Goal: Find specific page/section: Find specific page/section

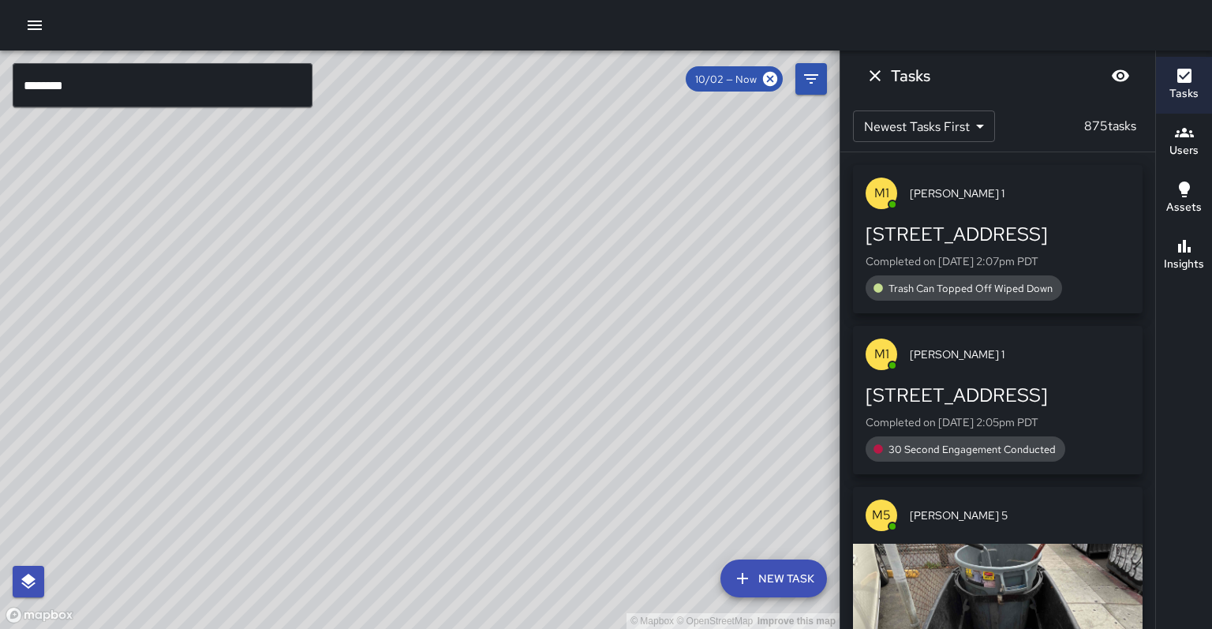
scroll to position [281, 0]
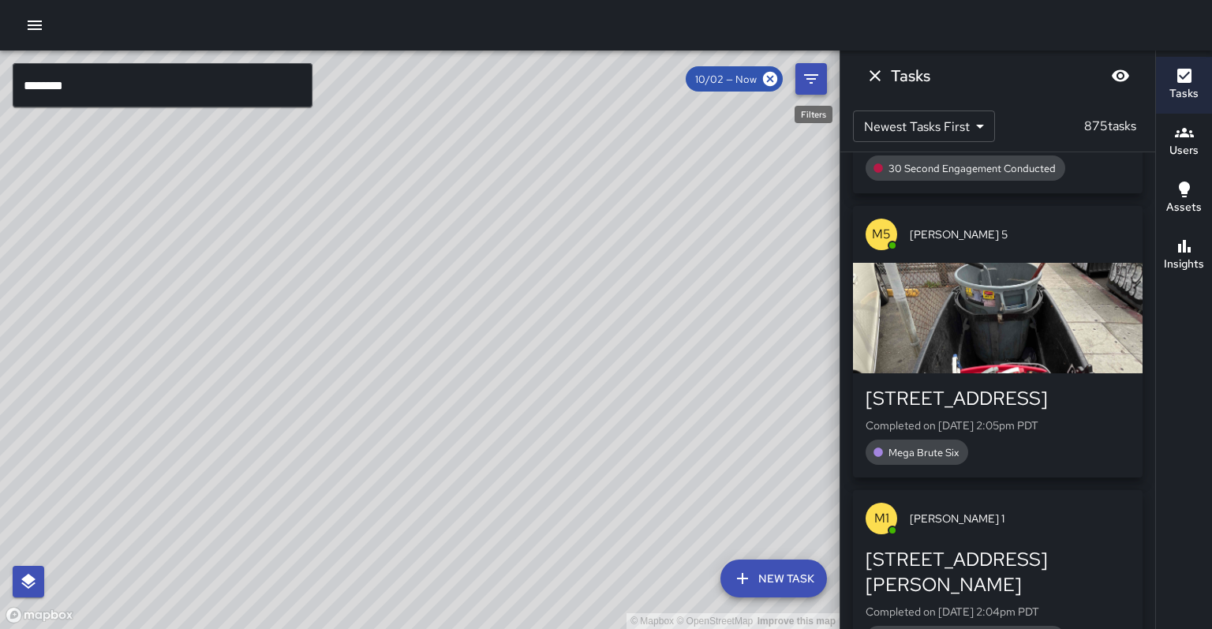
click at [798, 88] on button "Filters" at bounding box center [811, 79] width 32 height 32
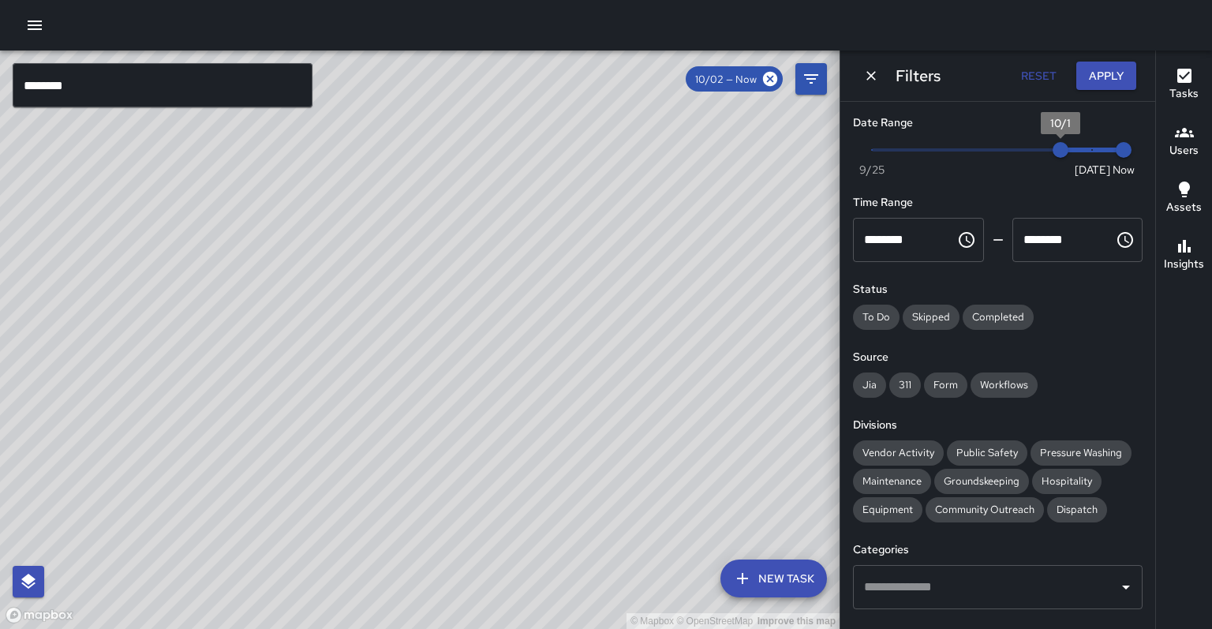
type input "*"
drag, startPoint x: 1061, startPoint y: 148, endPoint x: 1141, endPoint y: 118, distance: 85.9
click at [1210, 147] on div "© Mapbox © OpenStreetMap Improve this map ******** ​ New Task 10/02 — Now Map L…" at bounding box center [606, 340] width 1212 height 578
click at [1121, 80] on button "Apply" at bounding box center [1106, 76] width 60 height 29
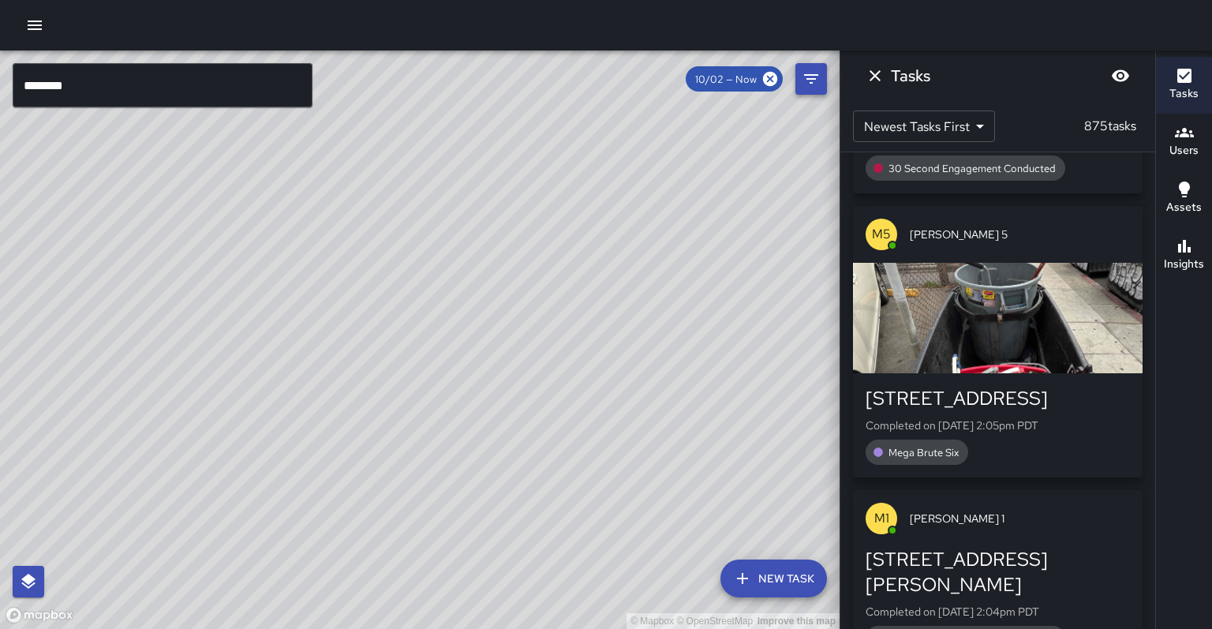
click at [808, 80] on icon "Filters" at bounding box center [811, 78] width 19 height 19
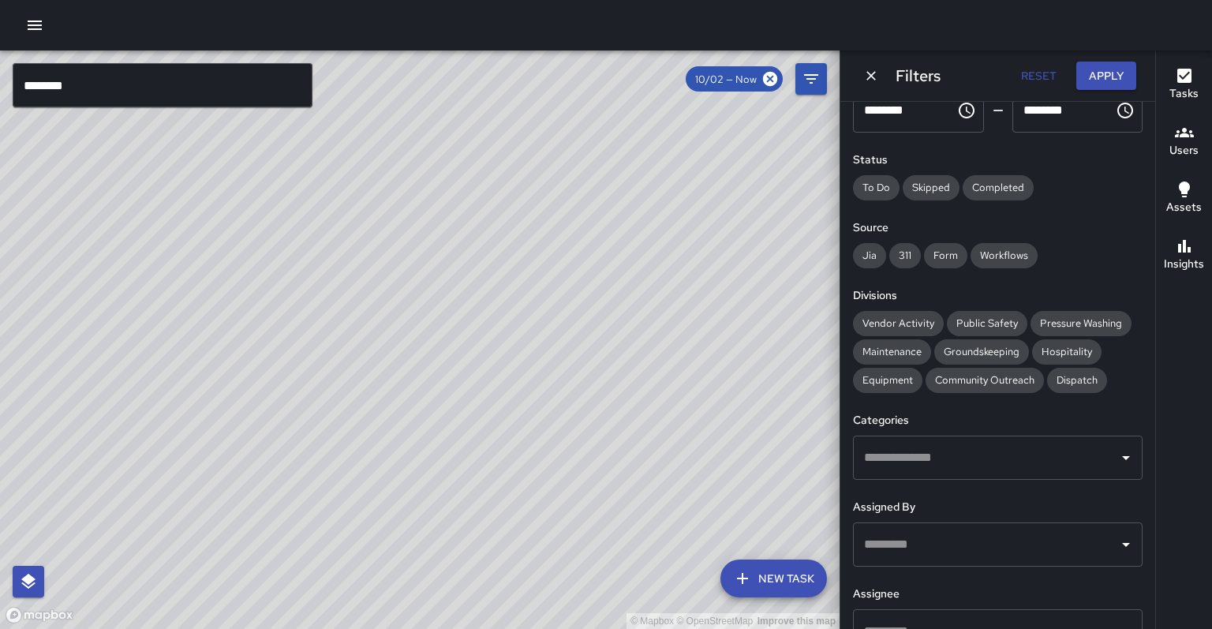
scroll to position [133, 0]
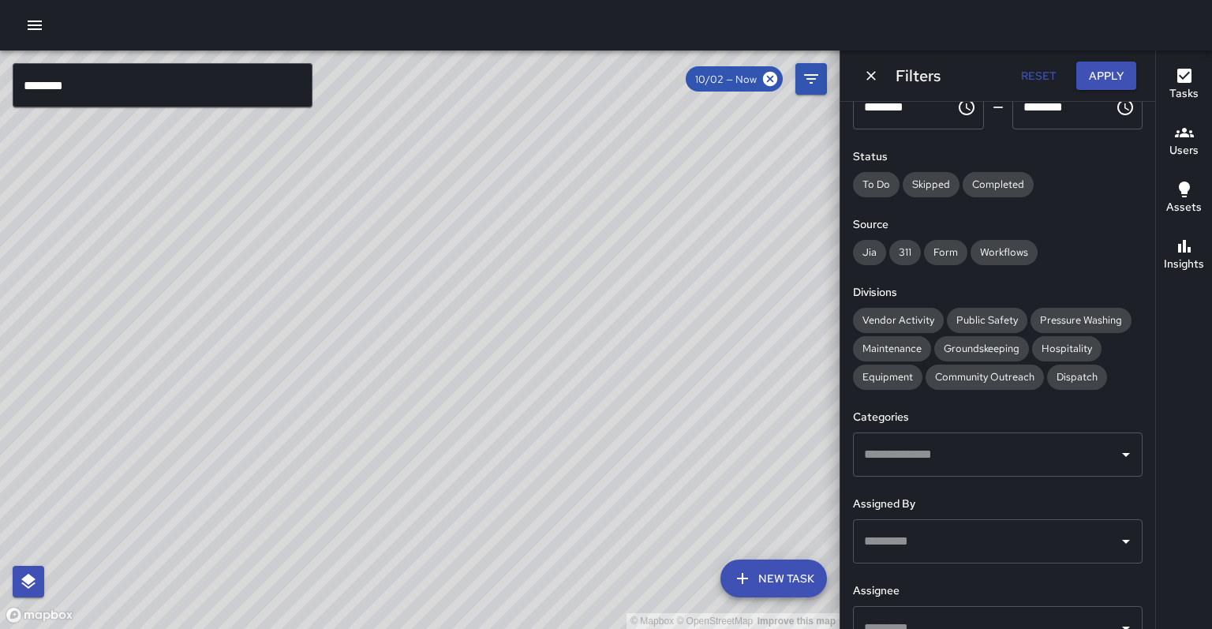
click at [1044, 613] on input "text" at bounding box center [986, 628] width 252 height 30
type input "********"
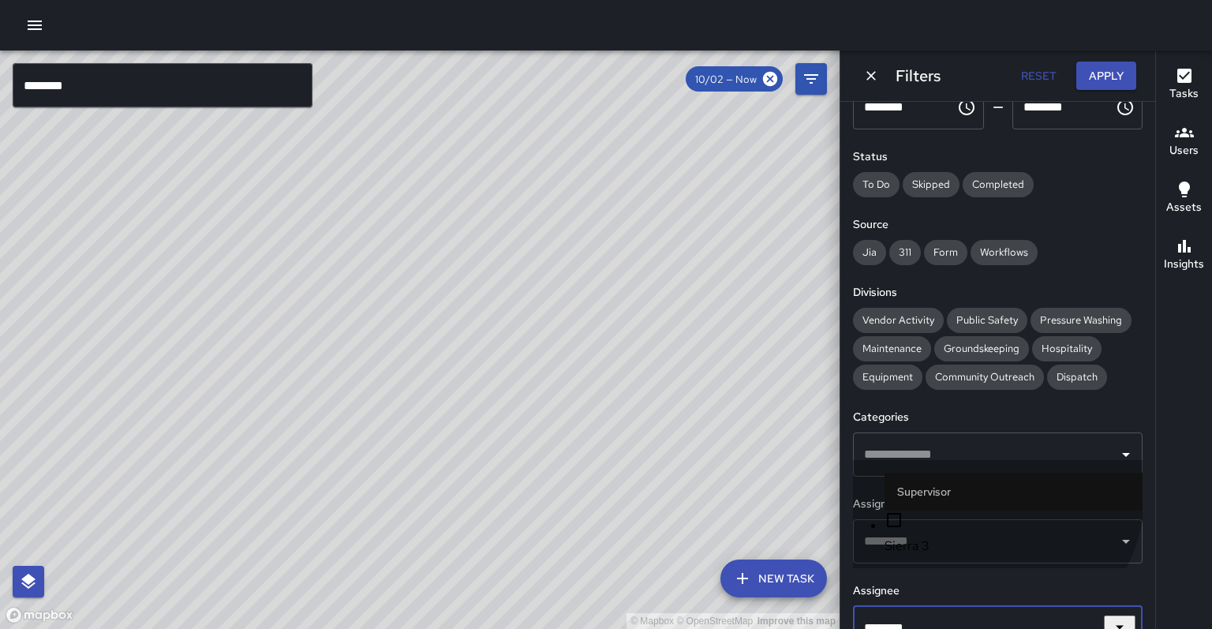
click at [963, 549] on span "Sierra 3" at bounding box center [1014, 546] width 258 height 19
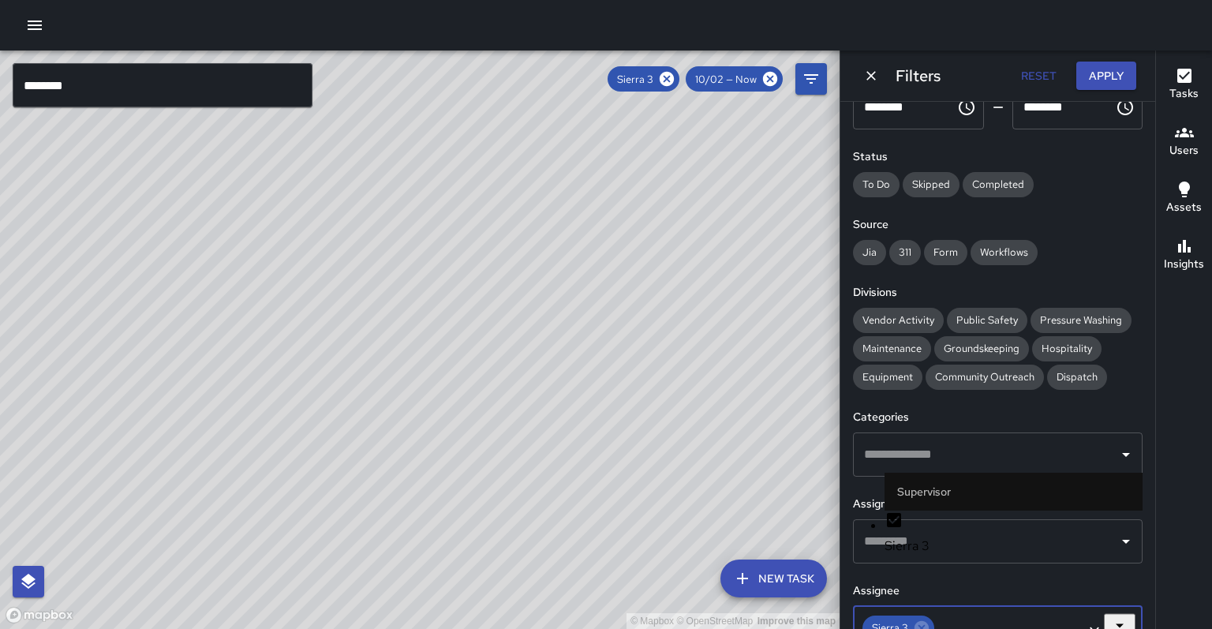
click at [568, 481] on div "© Mapbox © OpenStreetMap Improve this map" at bounding box center [420, 340] width 840 height 578
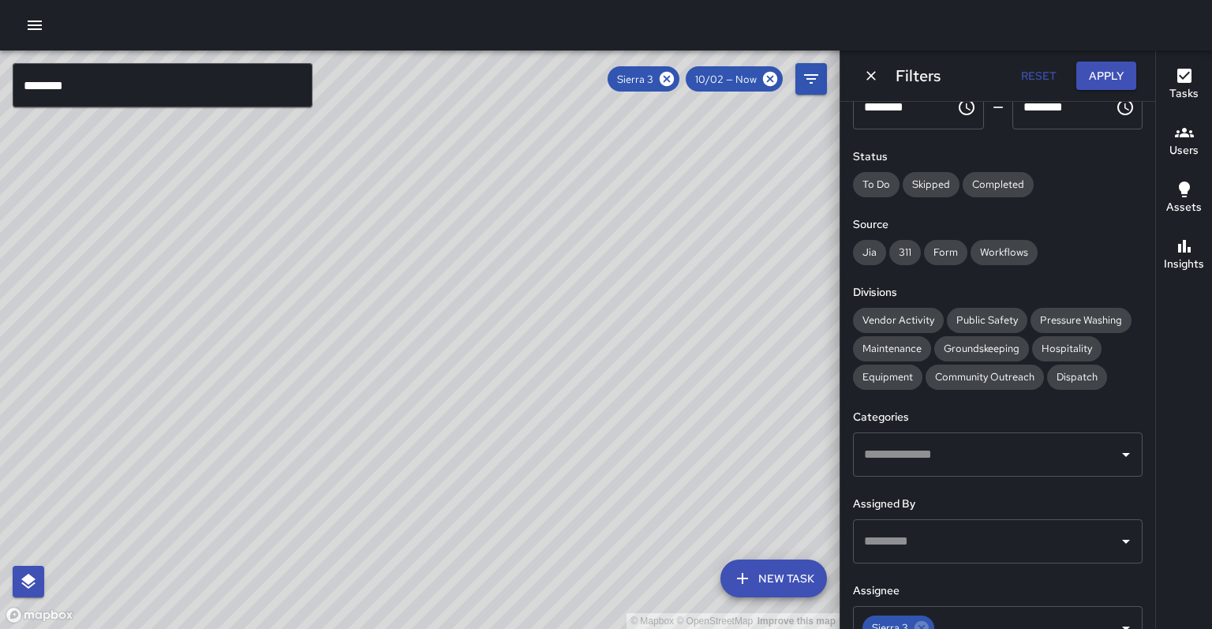
drag, startPoint x: 440, startPoint y: 533, endPoint x: 642, endPoint y: 335, distance: 284.0
click at [642, 335] on div "© Mapbox © OpenStreetMap Improve this map" at bounding box center [420, 340] width 840 height 578
click at [634, 365] on div "© Mapbox © OpenStreetMap Improve this map" at bounding box center [420, 340] width 840 height 578
drag, startPoint x: 557, startPoint y: 423, endPoint x: 581, endPoint y: 360, distance: 67.4
click at [581, 360] on div "© Mapbox © OpenStreetMap Improve this map" at bounding box center [420, 340] width 840 height 578
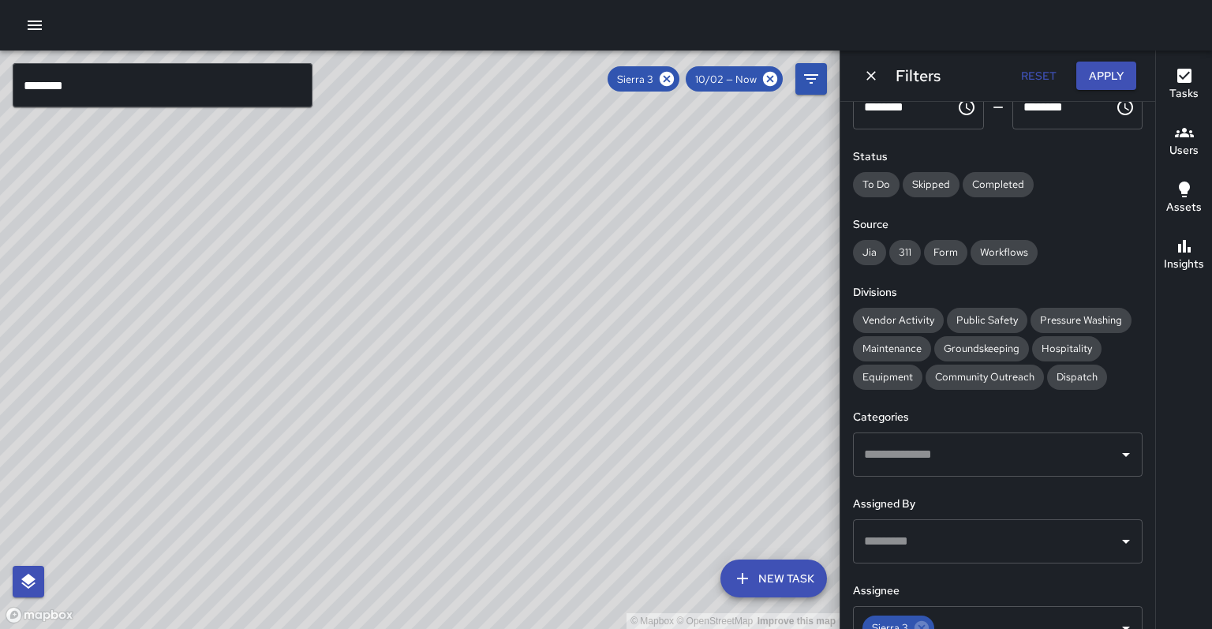
drag, startPoint x: 560, startPoint y: 442, endPoint x: 530, endPoint y: 480, distance: 47.8
click at [530, 480] on div "© Mapbox © OpenStreetMap Improve this map" at bounding box center [420, 340] width 840 height 578
drag, startPoint x: 546, startPoint y: 434, endPoint x: 496, endPoint y: 466, distance: 60.0
click at [496, 466] on div "© Mapbox © OpenStreetMap Improve this map" at bounding box center [420, 340] width 840 height 578
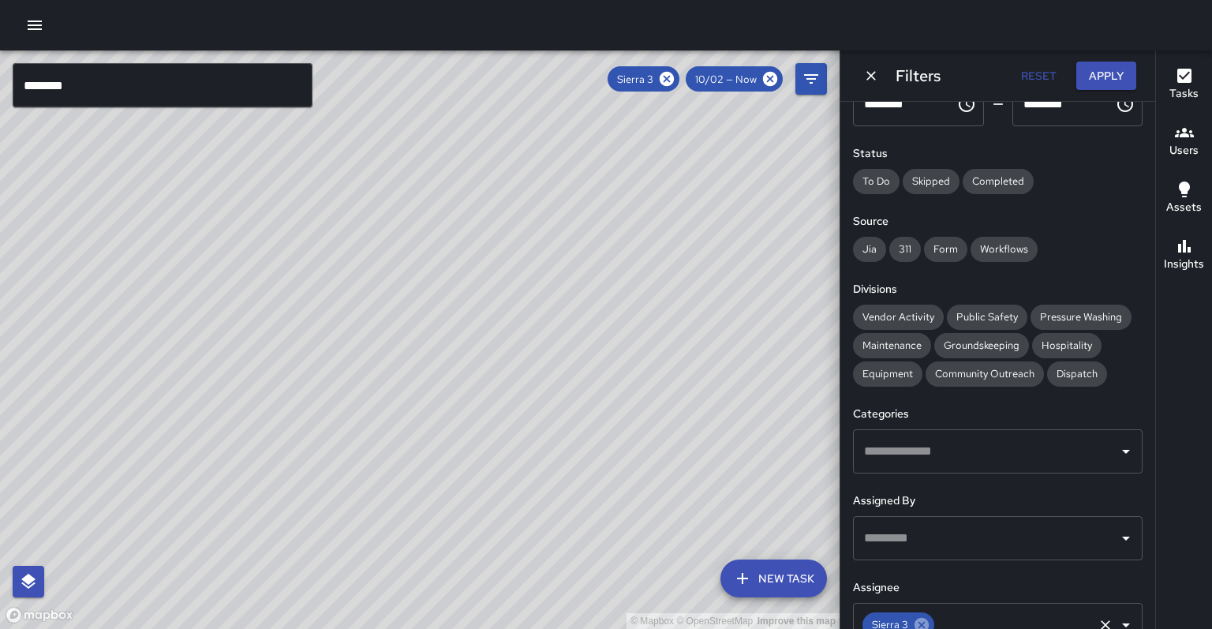
click at [915, 618] on icon at bounding box center [922, 625] width 14 height 14
click at [915, 610] on input "text" at bounding box center [986, 625] width 252 height 30
type input "********"
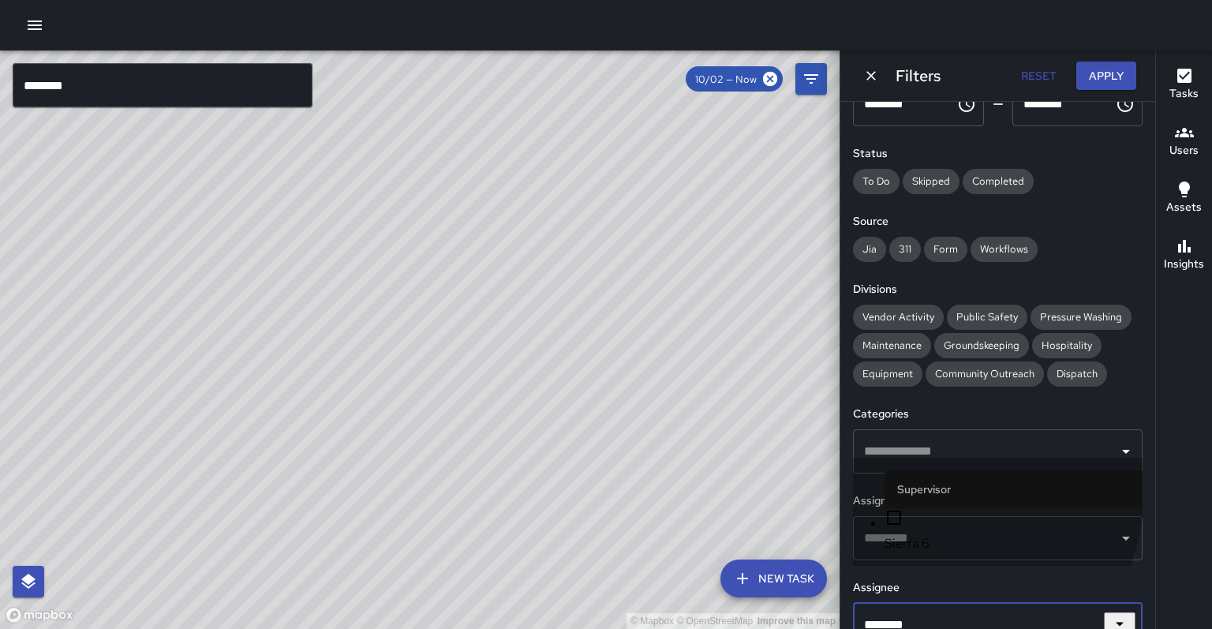
click at [907, 548] on li "Sierra 6" at bounding box center [1014, 530] width 258 height 45
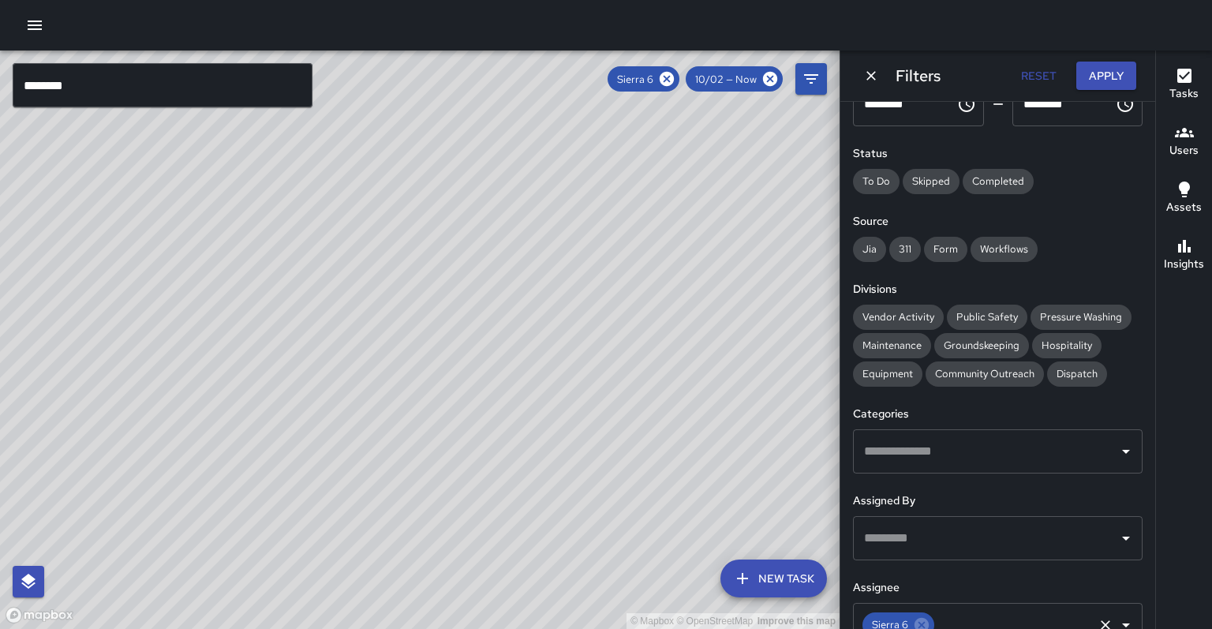
drag, startPoint x: 567, startPoint y: 271, endPoint x: 541, endPoint y: 313, distance: 49.9
click at [541, 313] on div "© Mapbox © OpenStreetMap Improve this map" at bounding box center [420, 340] width 840 height 578
click at [676, 81] on icon at bounding box center [666, 78] width 17 height 17
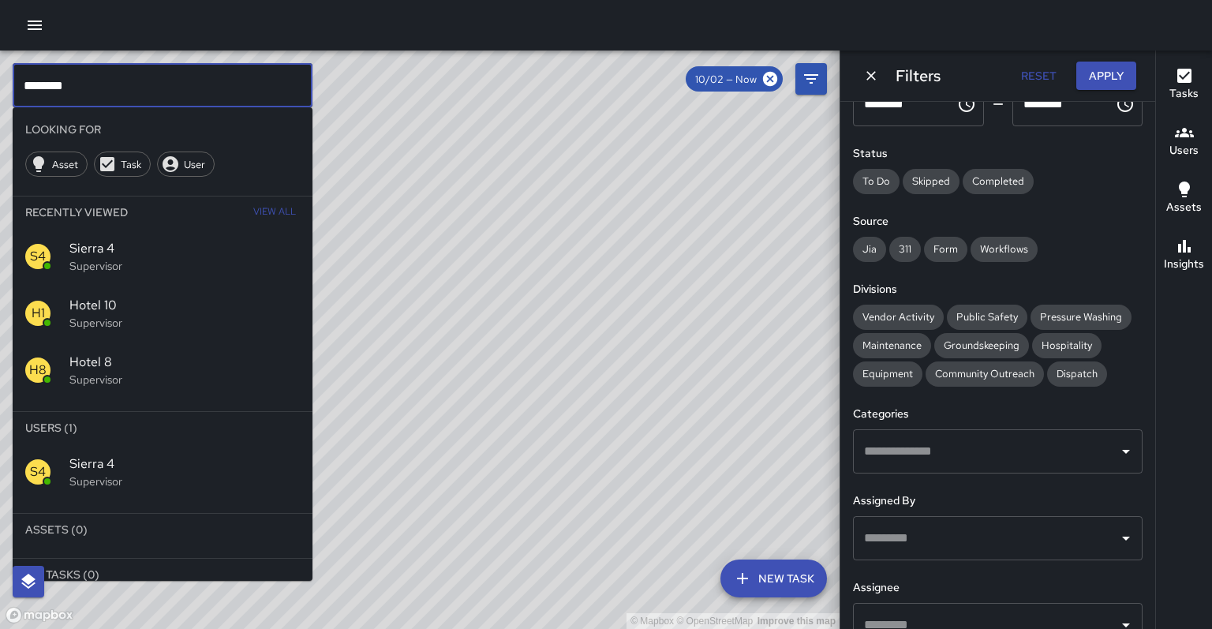
click at [80, 88] on input "********" at bounding box center [163, 85] width 300 height 44
type input "*"
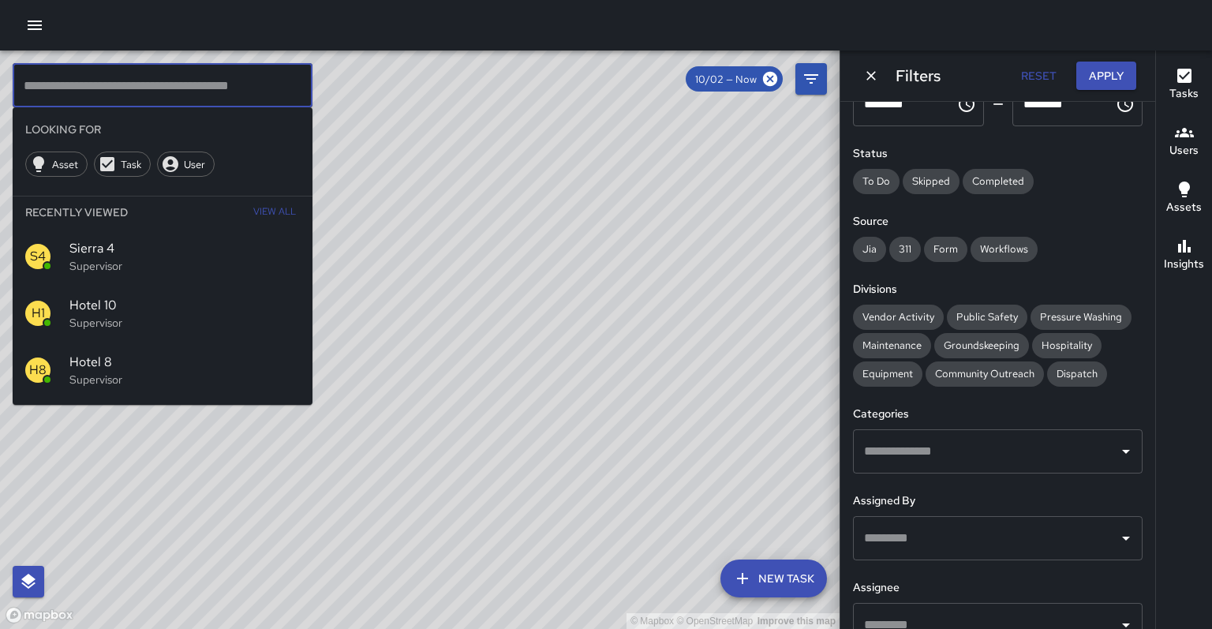
click at [43, 89] on input "text" at bounding box center [163, 85] width 300 height 44
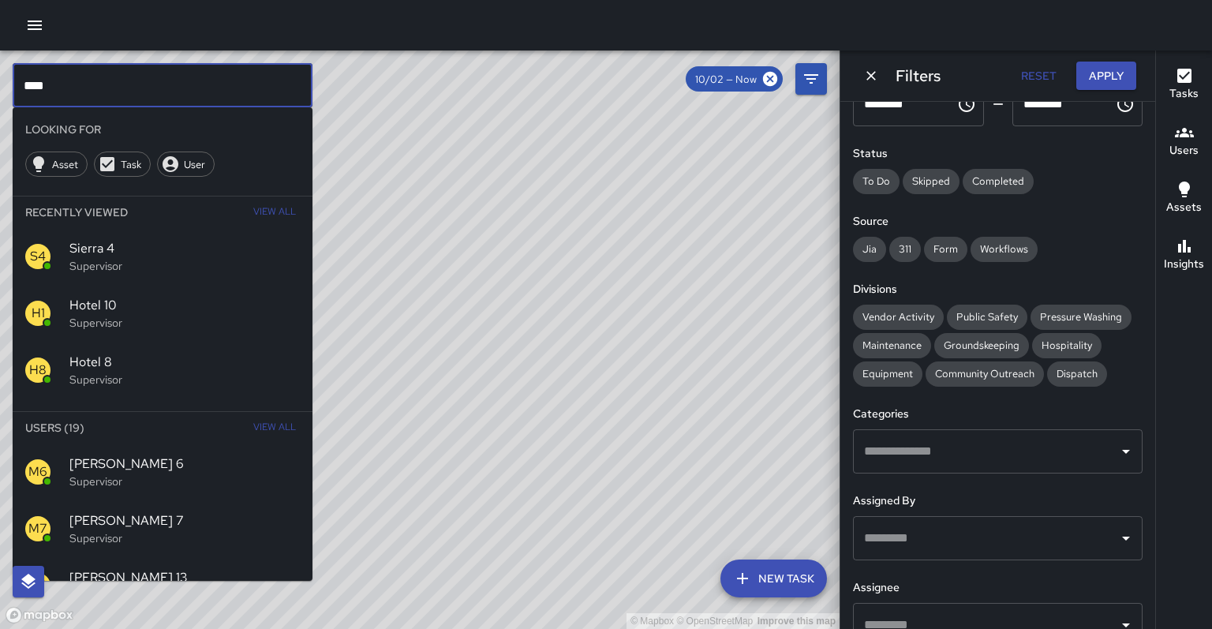
scroll to position [0, 0]
drag, startPoint x: 1061, startPoint y: 180, endPoint x: 1104, endPoint y: 168, distance: 45.0
click at [1061, 180] on div "To Do Skipped Completed" at bounding box center [998, 181] width 290 height 25
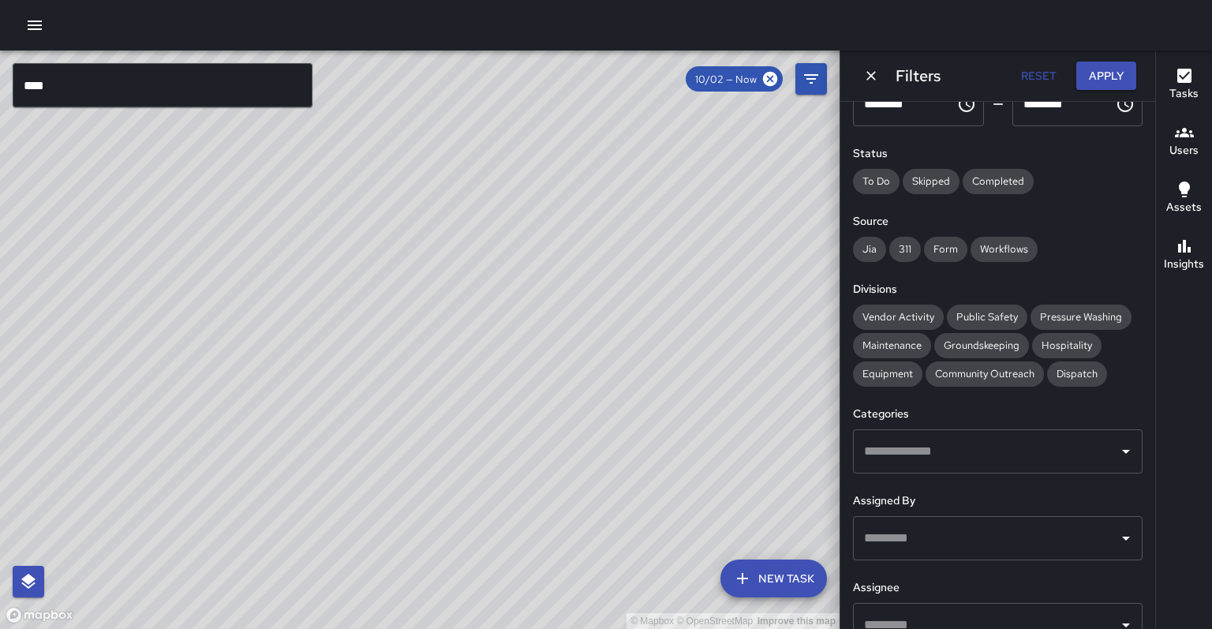
click at [1192, 142] on h6 "Users" at bounding box center [1184, 150] width 29 height 17
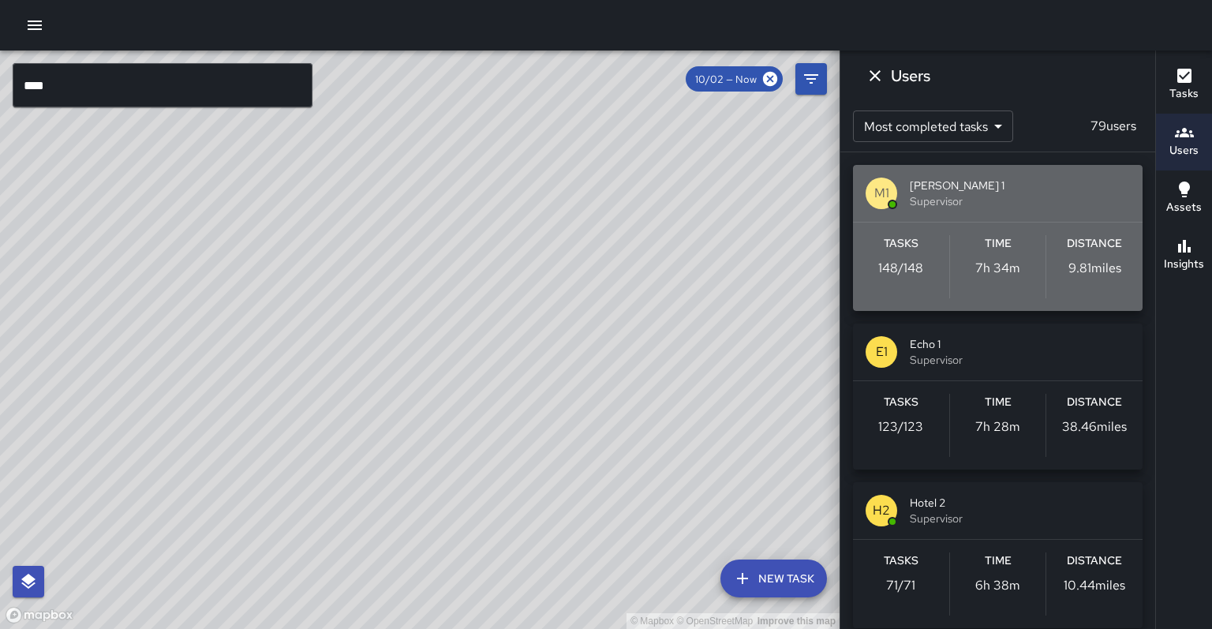
click at [949, 192] on span "Mike 1" at bounding box center [1020, 186] width 220 height 16
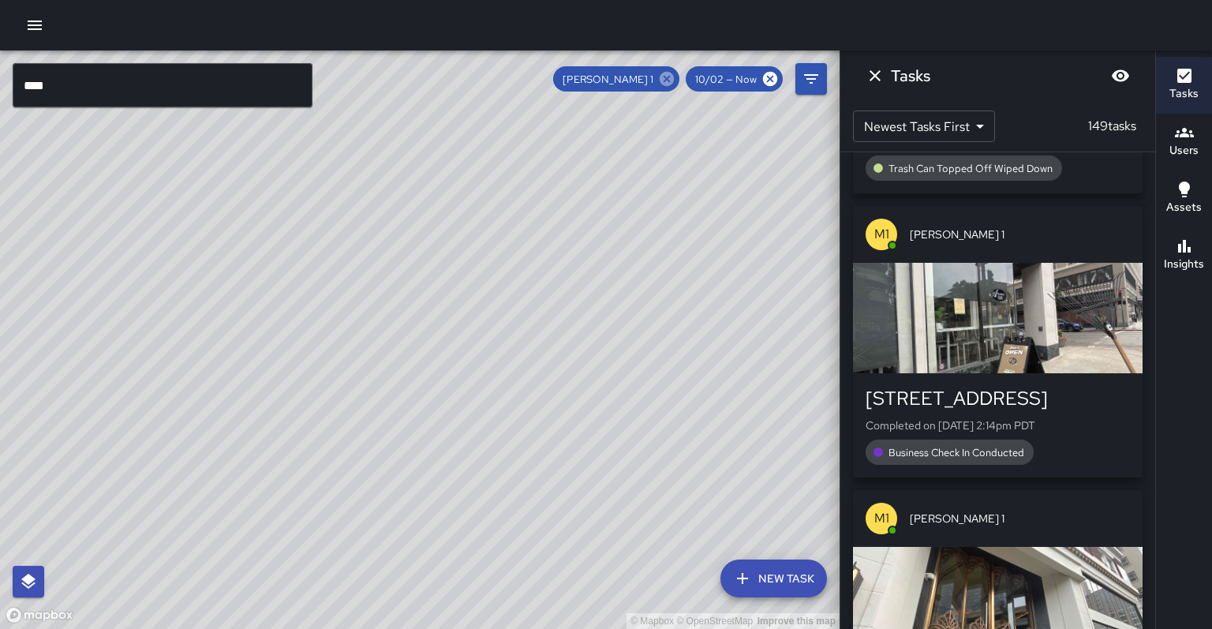
click at [674, 82] on icon at bounding box center [667, 79] width 14 height 14
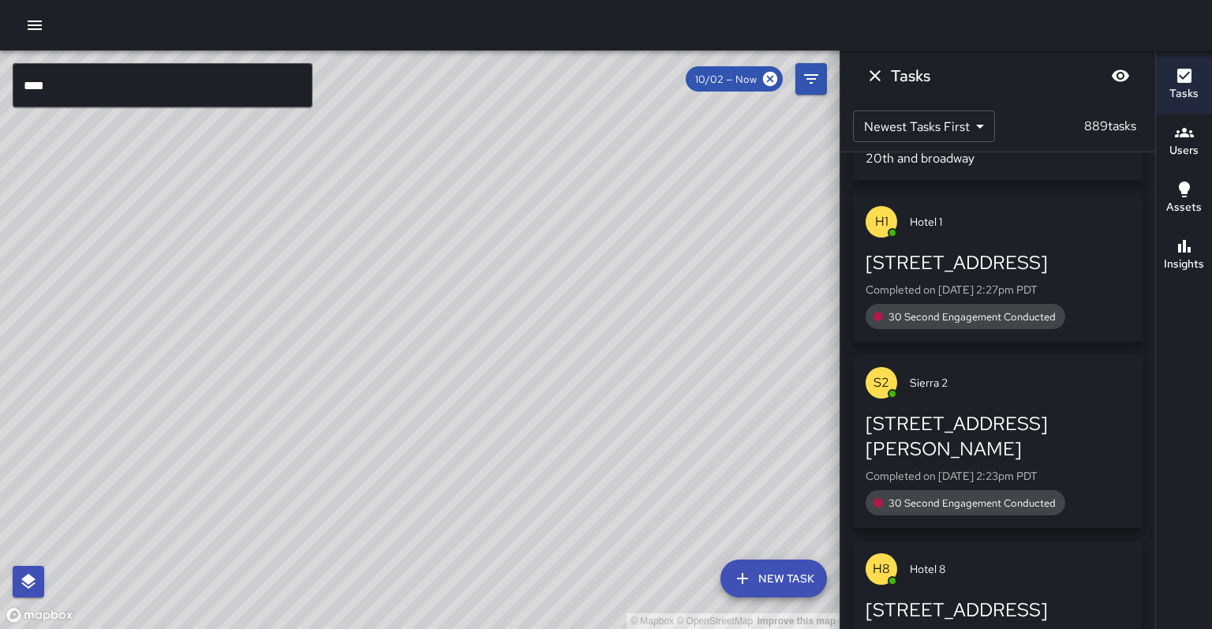
click at [122, 88] on input "****" at bounding box center [163, 85] width 300 height 44
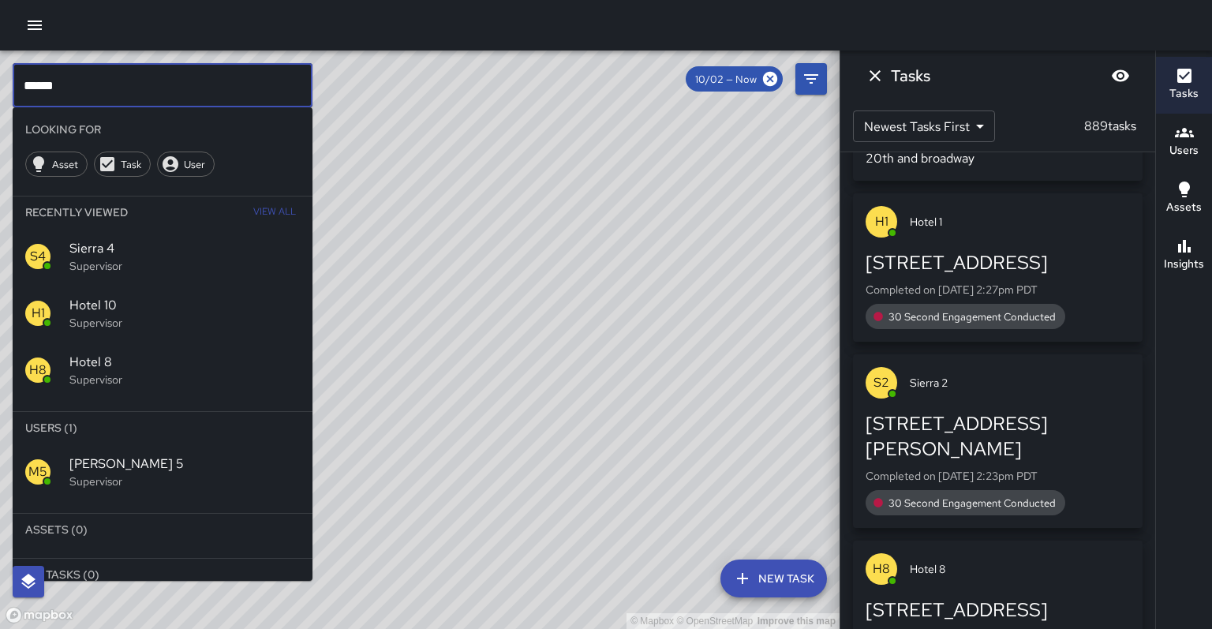
click at [66, 500] on hr at bounding box center [163, 506] width 300 height 13
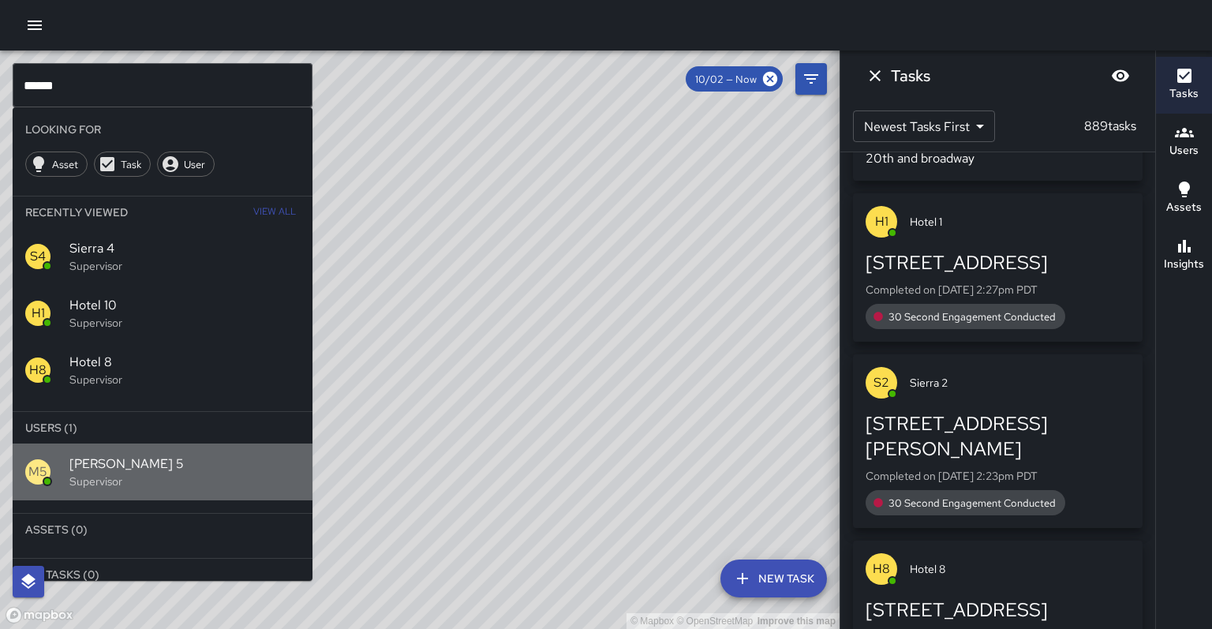
click at [70, 447] on div "M5 Mike 5 Supervisor" at bounding box center [163, 472] width 300 height 57
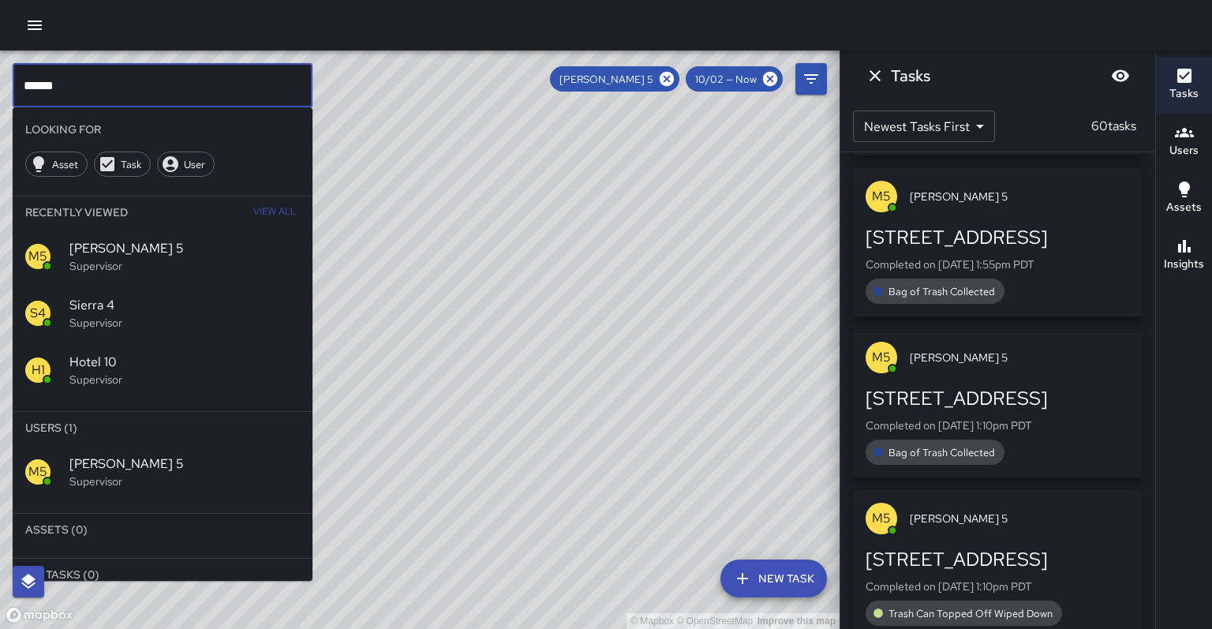
click at [139, 84] on input "******" at bounding box center [163, 85] width 300 height 44
click at [676, 79] on icon at bounding box center [666, 78] width 17 height 17
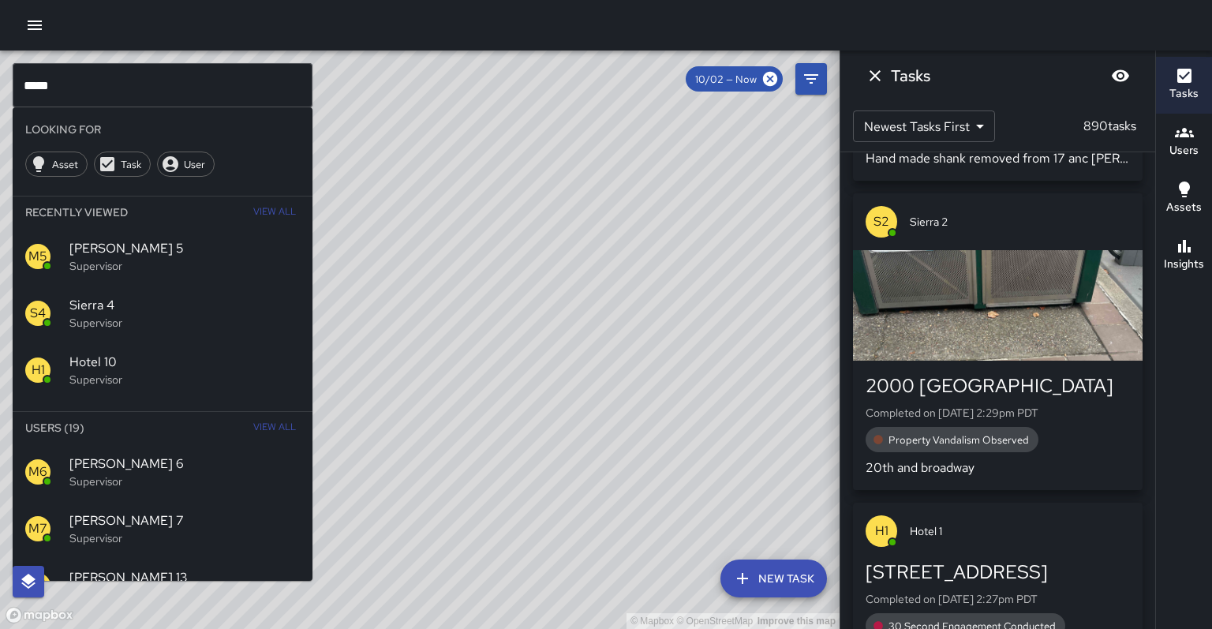
click at [84, 79] on input "****" at bounding box center [163, 85] width 300 height 44
drag, startPoint x: 47, startPoint y: 485, endPoint x: 136, endPoint y: 410, distance: 115.9
click at [135, 402] on ul "Looking For Asset Task User Recently Viewed View All M5 Mike 5 Supervisor S4 Si…" at bounding box center [163, 374] width 300 height 534
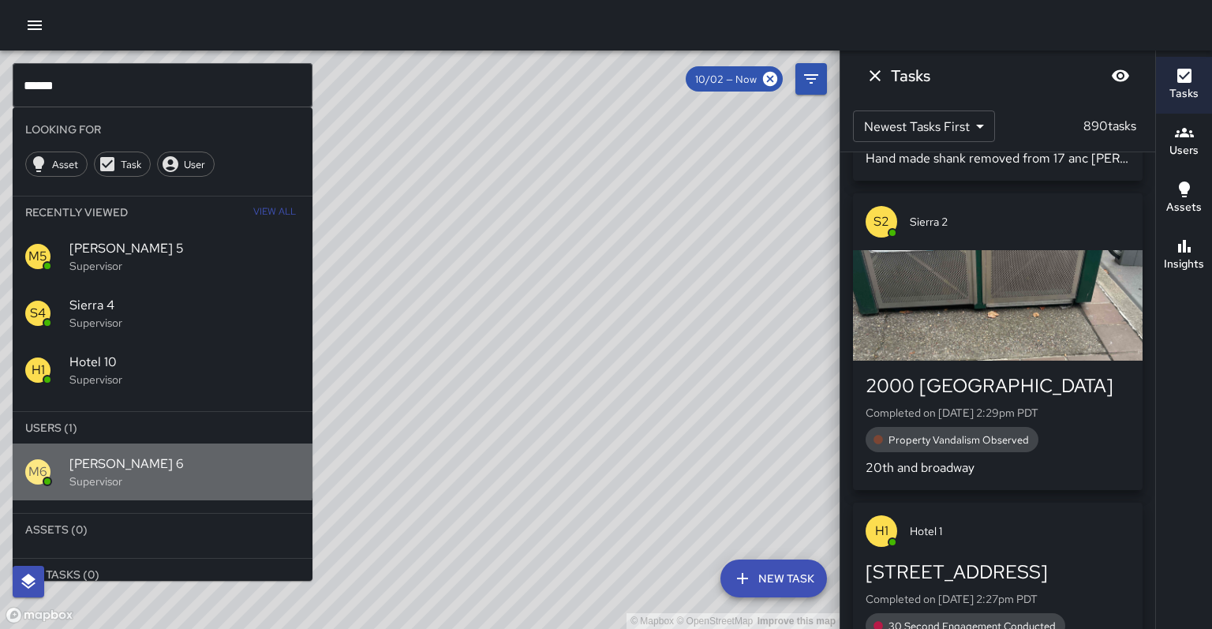
click at [100, 455] on span "Mike 6" at bounding box center [184, 464] width 230 height 19
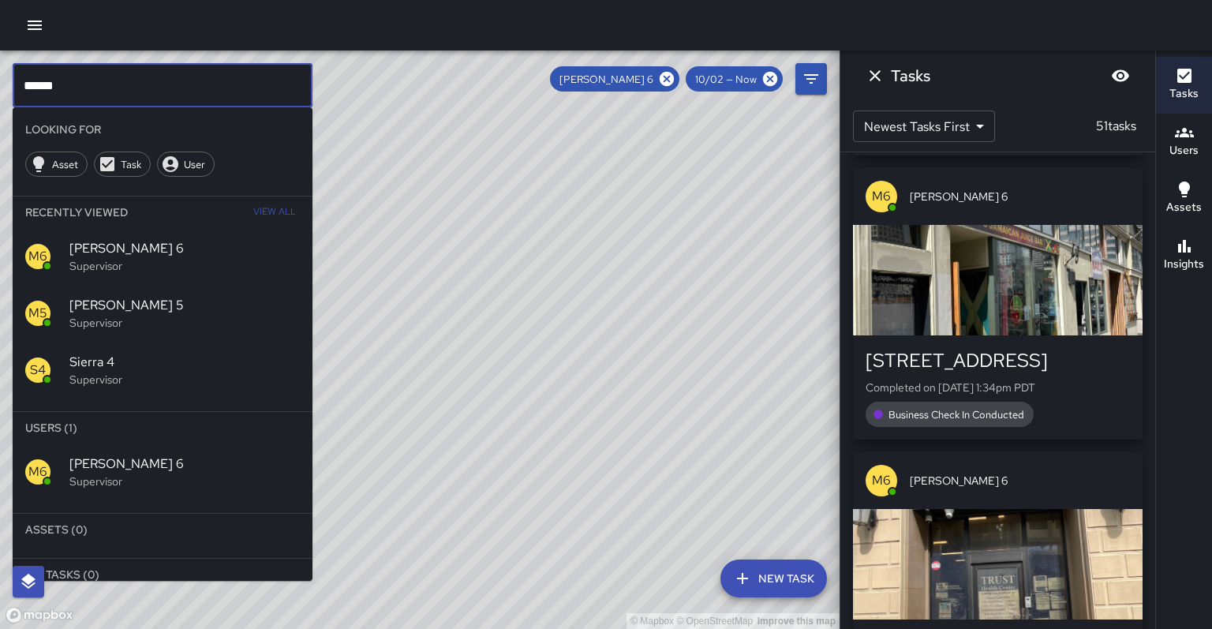
click at [103, 84] on input "******" at bounding box center [163, 85] width 300 height 44
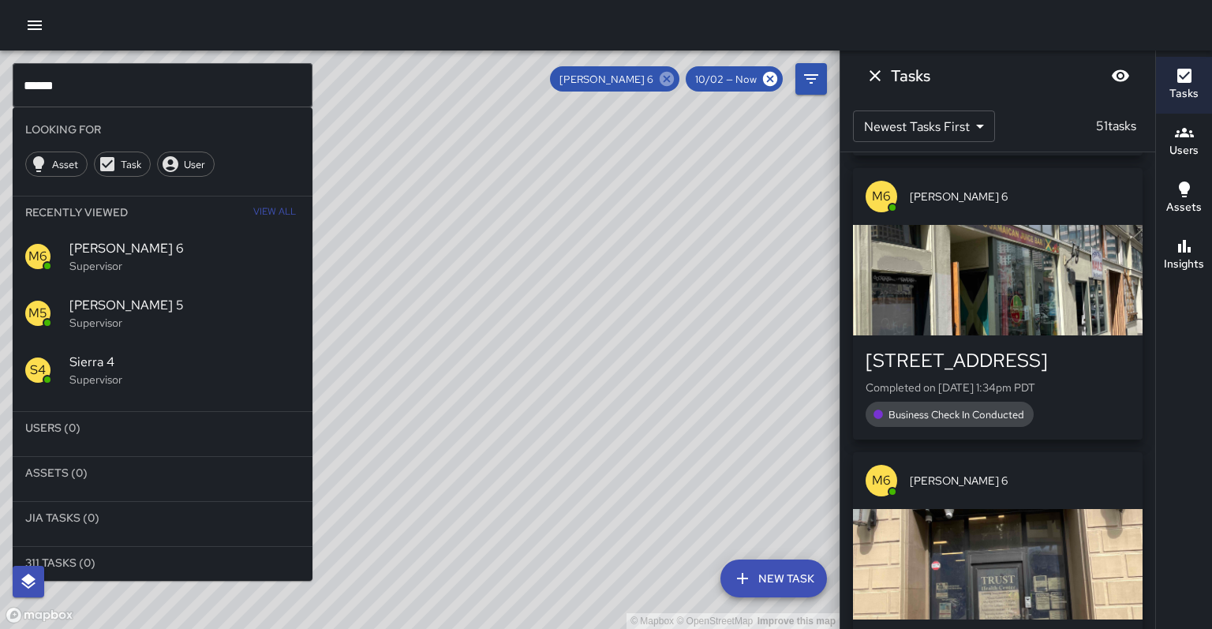
click at [674, 77] on icon at bounding box center [667, 79] width 14 height 14
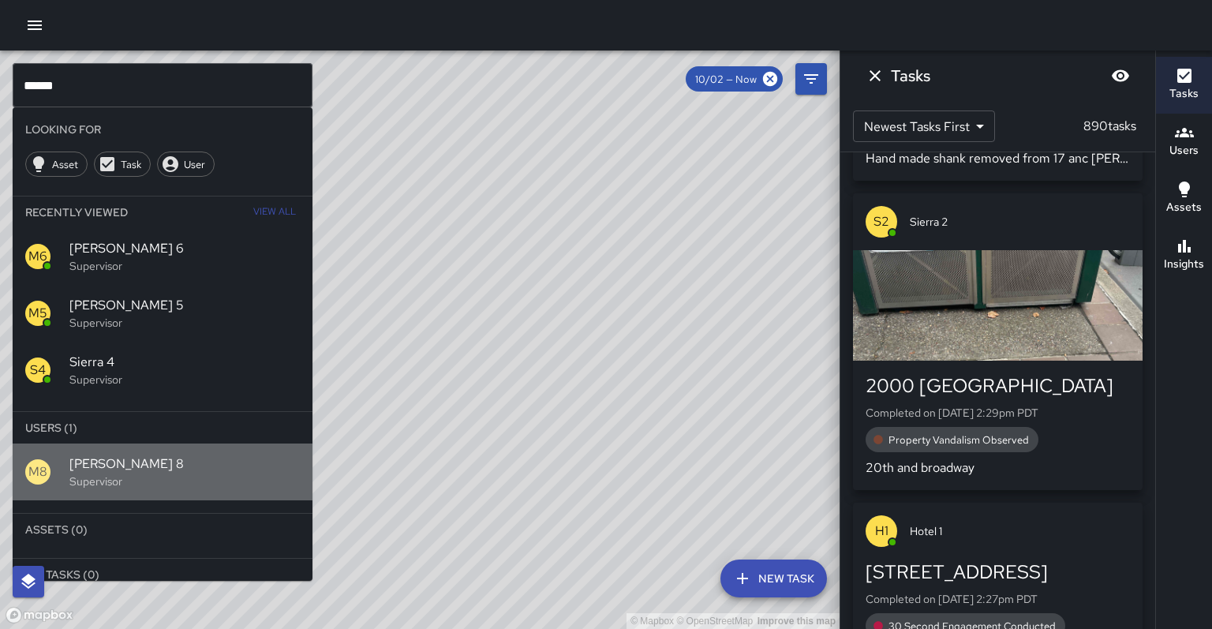
click at [107, 473] on p "Supervisor" at bounding box center [184, 481] width 230 height 16
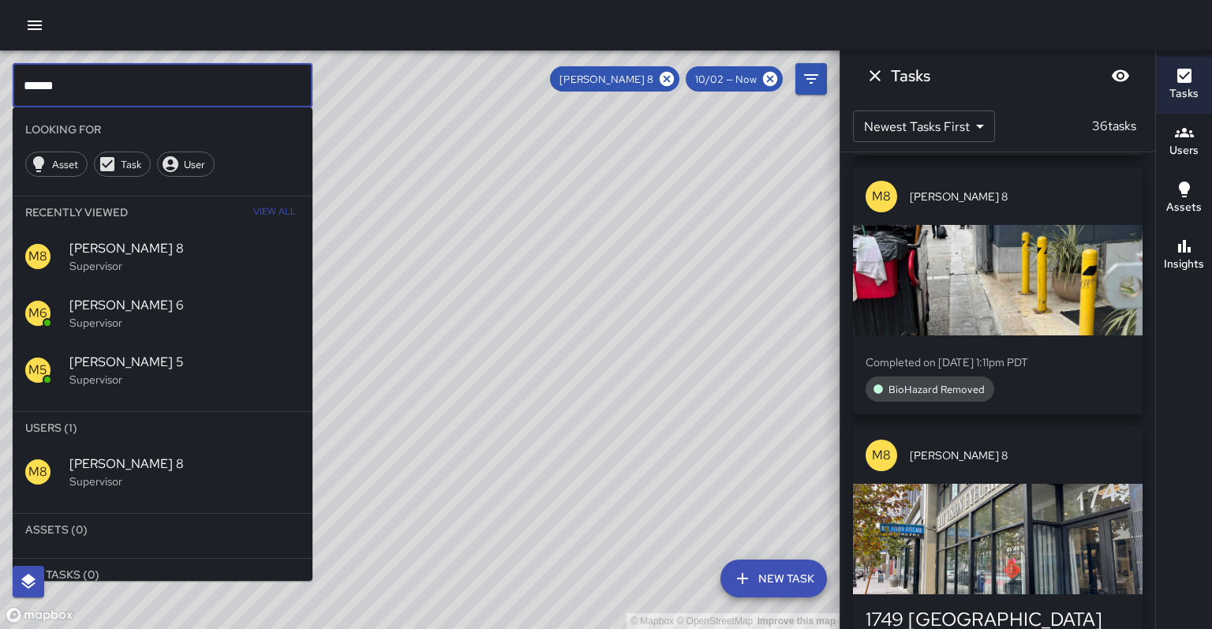
click at [69, 80] on input "******" at bounding box center [163, 85] width 300 height 44
click at [72, 81] on input "****" at bounding box center [163, 85] width 300 height 44
type input "*"
click at [676, 78] on icon at bounding box center [666, 78] width 17 height 17
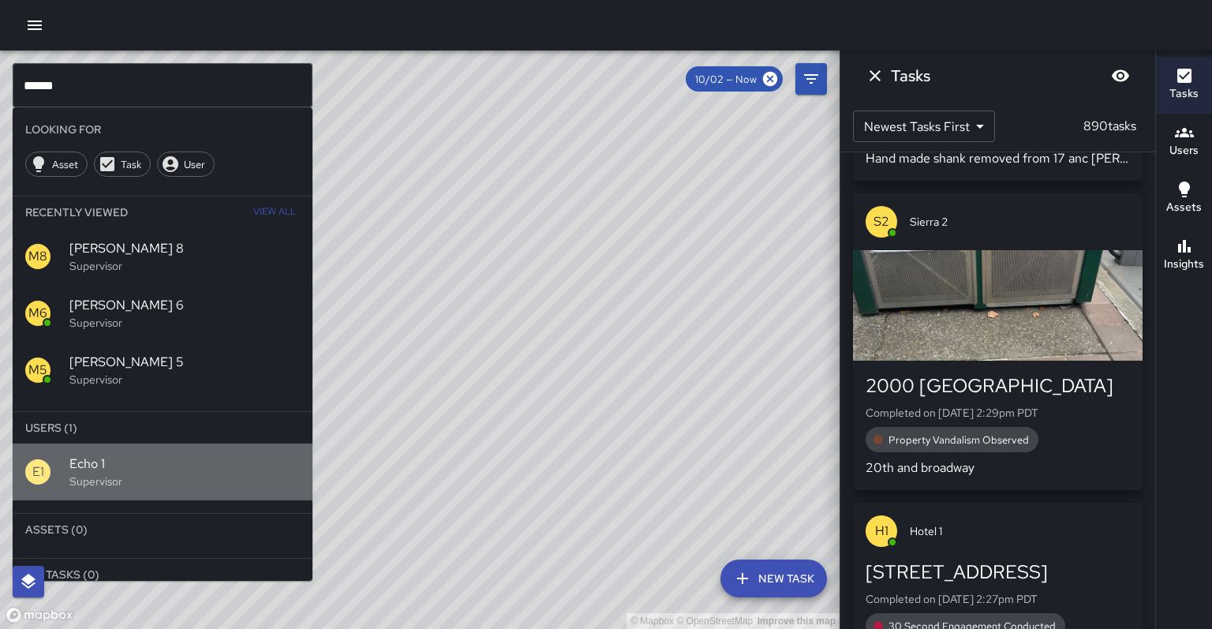
click at [73, 473] on p "Supervisor" at bounding box center [184, 481] width 230 height 16
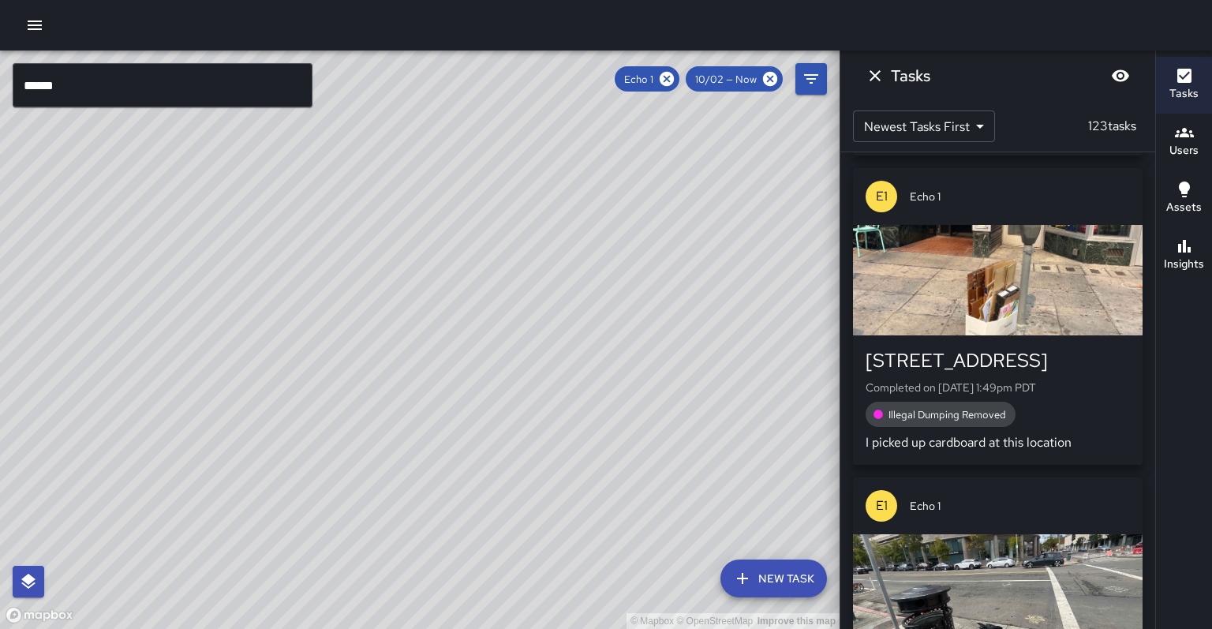
click at [66, 77] on input "******" at bounding box center [163, 85] width 300 height 44
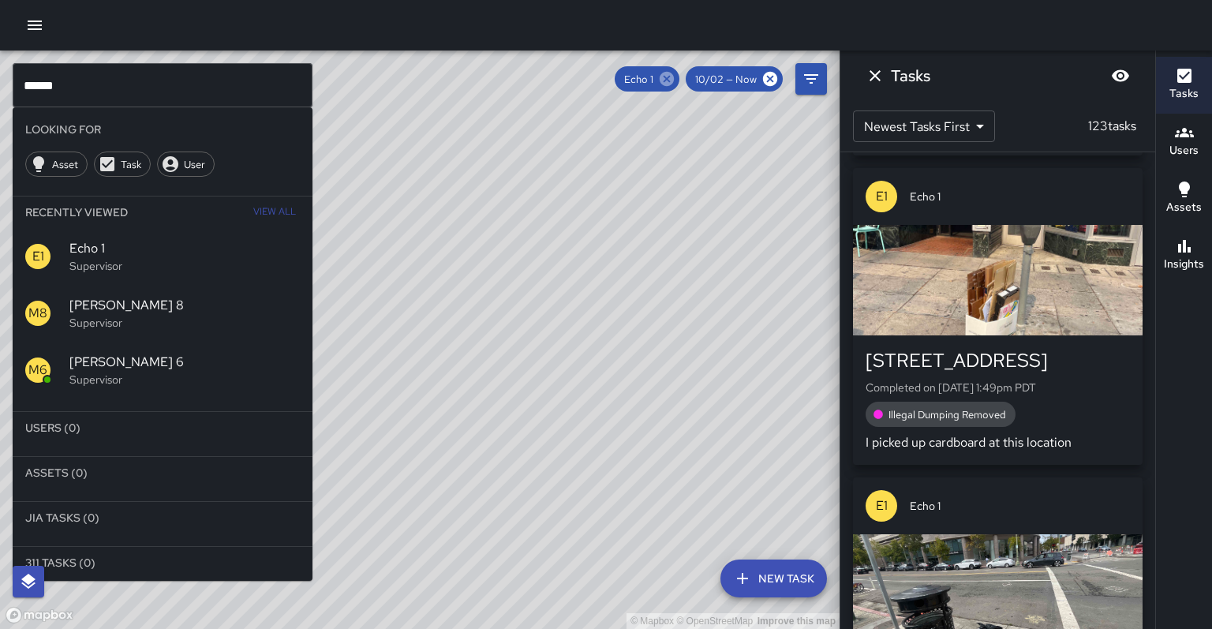
click at [674, 80] on icon at bounding box center [667, 79] width 14 height 14
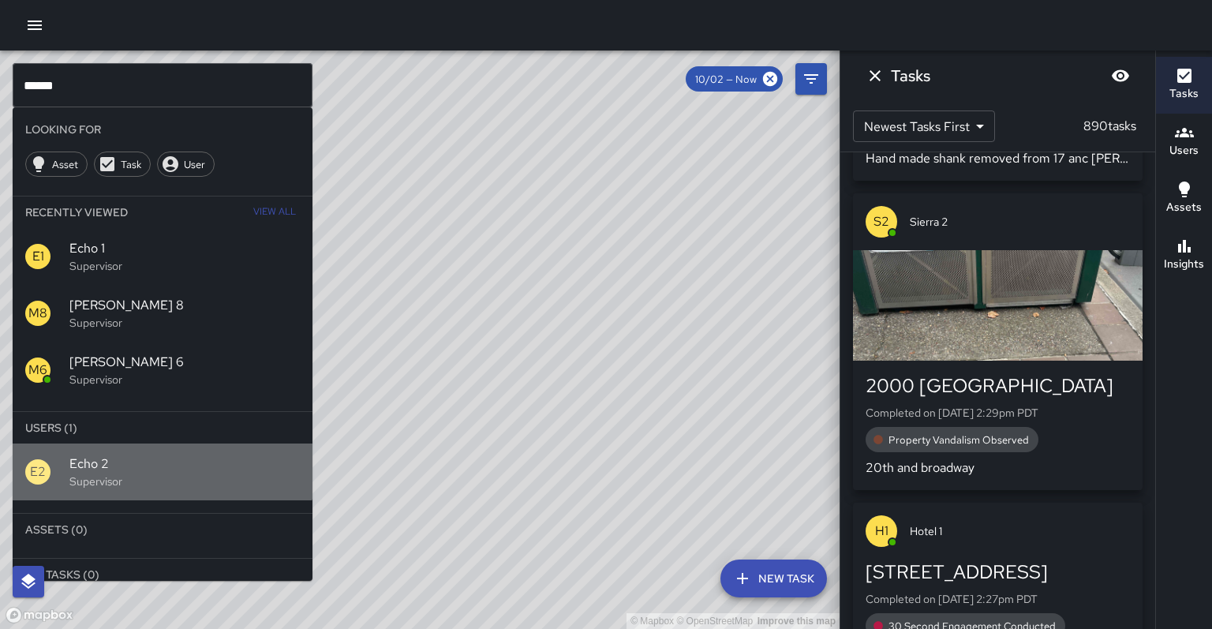
click at [161, 455] on span "Echo 2" at bounding box center [184, 464] width 230 height 19
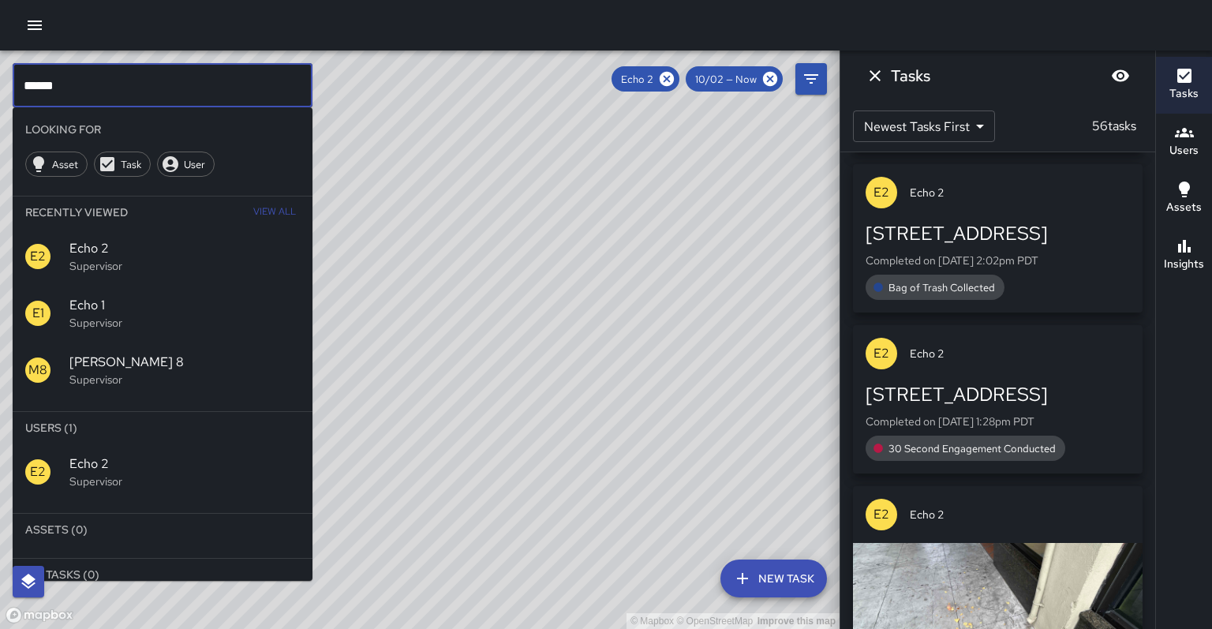
click at [81, 81] on input "******" at bounding box center [163, 85] width 300 height 44
type input "*"
click at [681, 85] on div "Echo 2 10/02 — Now" at bounding box center [719, 79] width 215 height 32
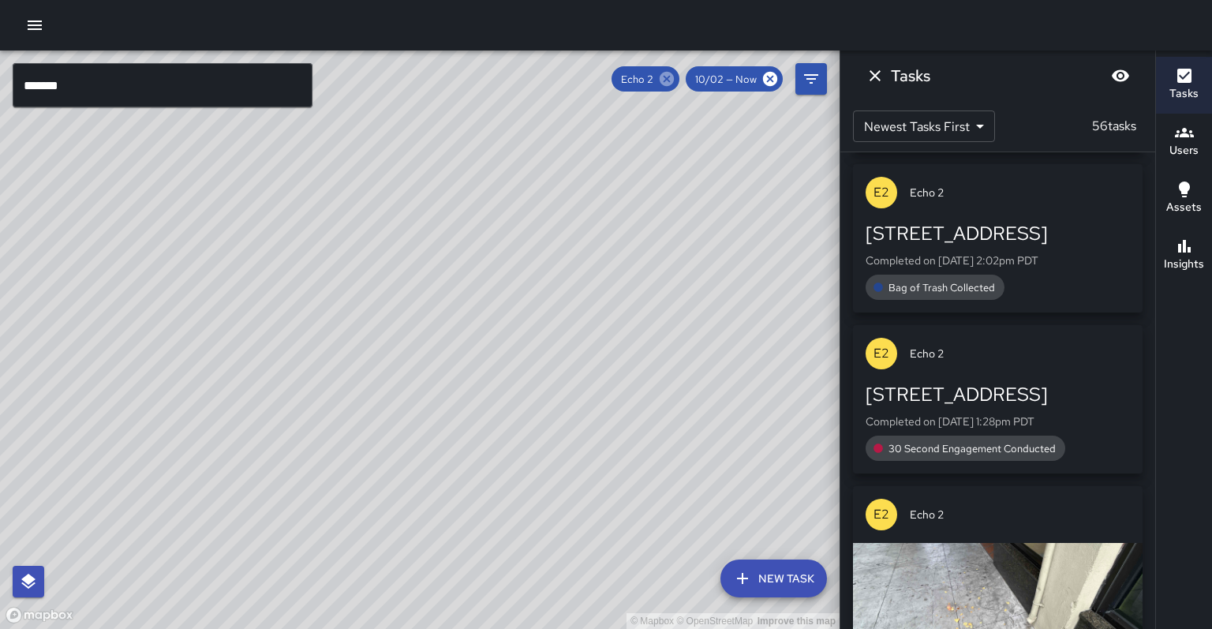
click at [676, 84] on icon at bounding box center [666, 78] width 17 height 17
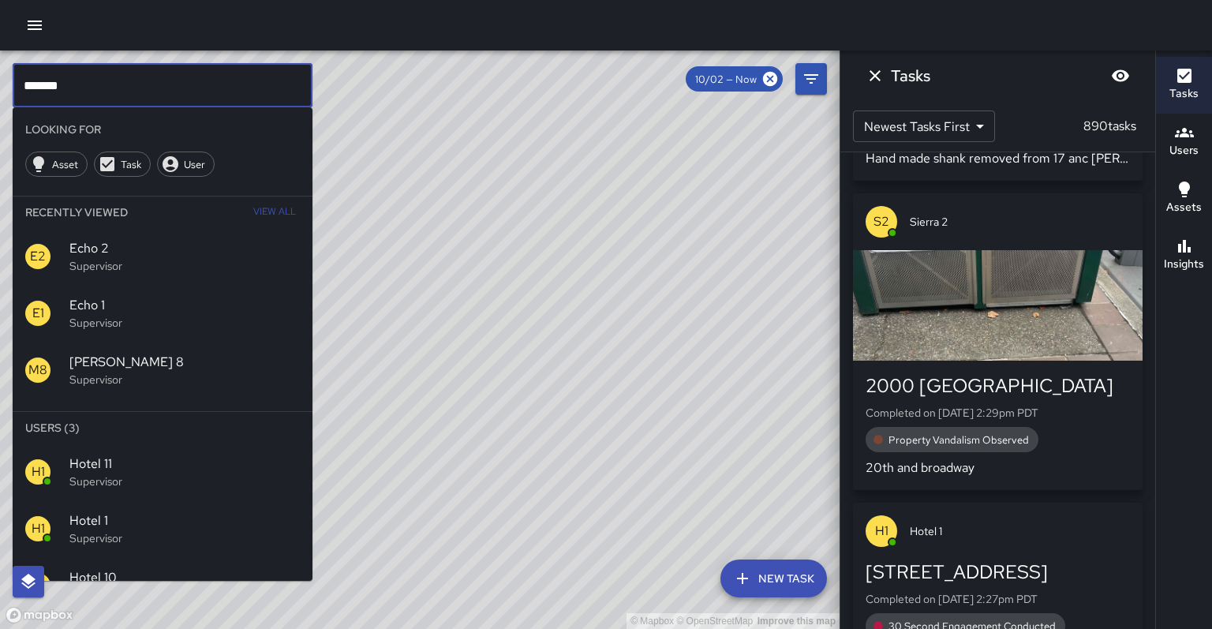
click at [126, 86] on input "*******" at bounding box center [163, 85] width 300 height 44
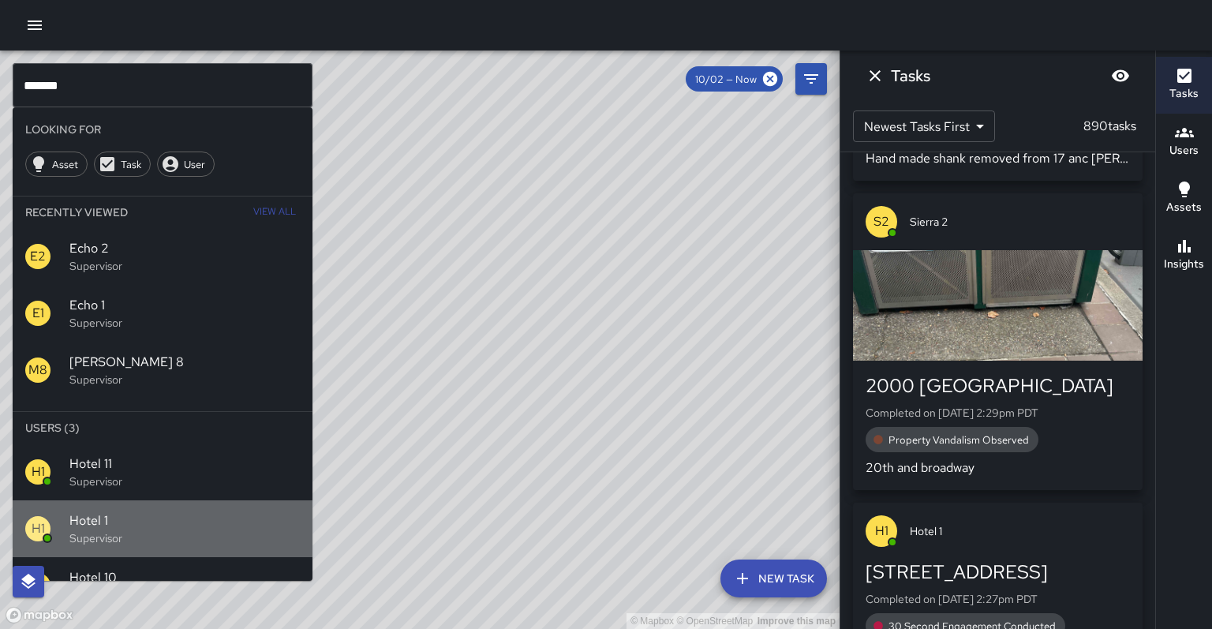
click at [92, 511] on span "Hotel 1" at bounding box center [184, 520] width 230 height 19
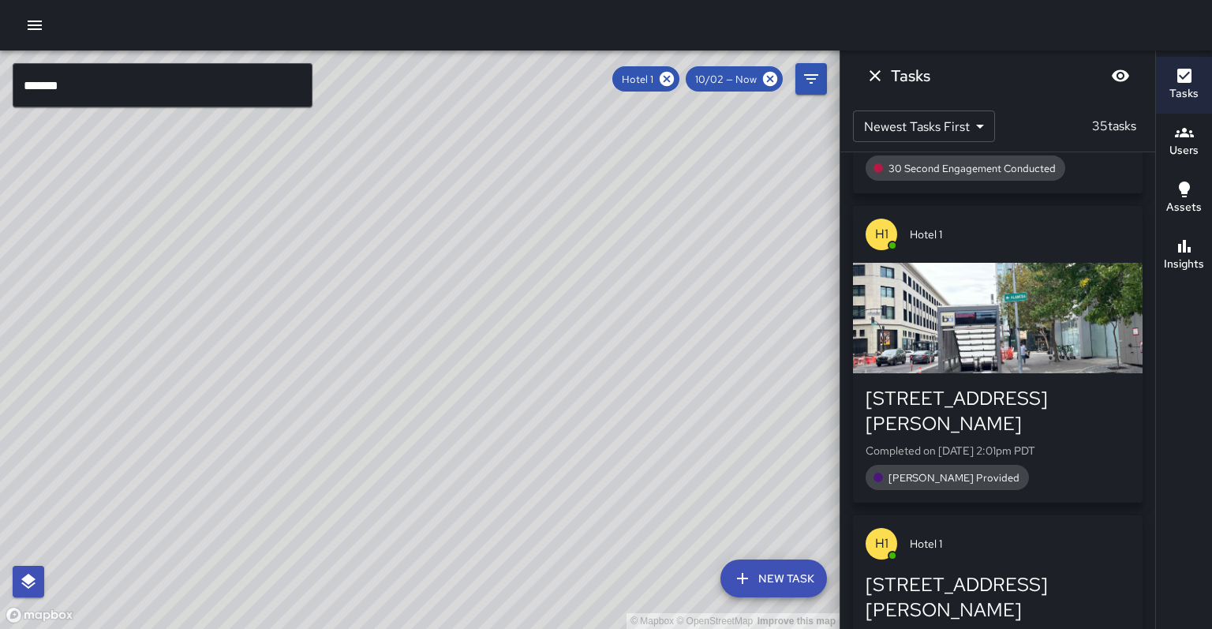
click at [64, 74] on input "*******" at bounding box center [163, 85] width 300 height 44
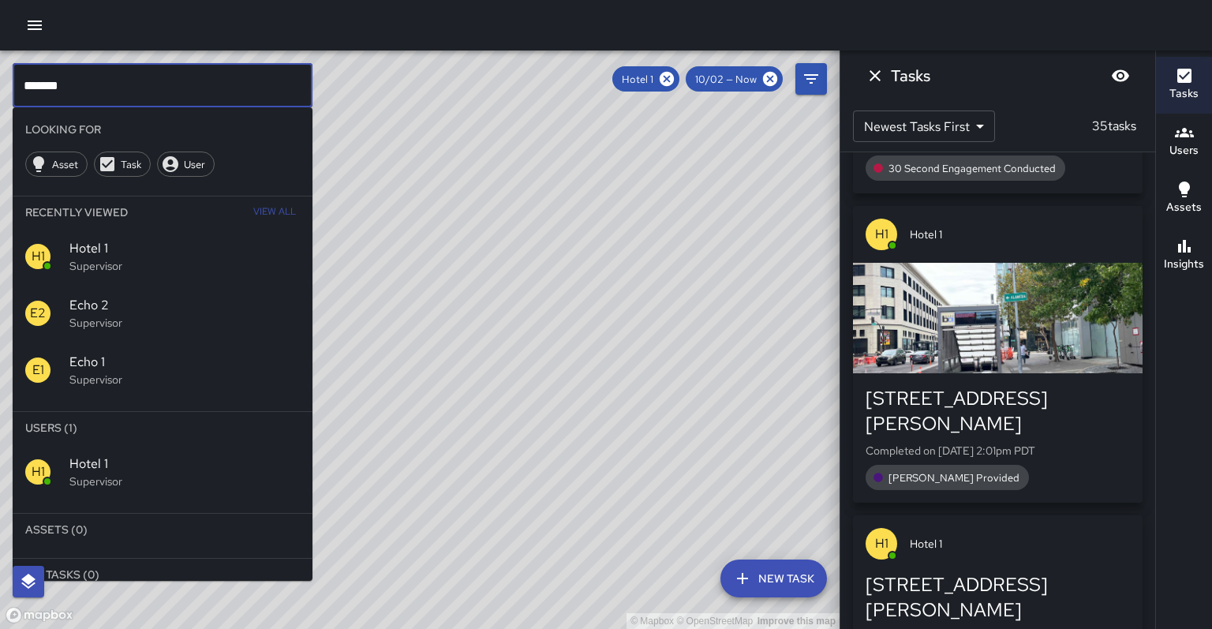
click at [73, 80] on input "*******" at bounding box center [163, 85] width 300 height 44
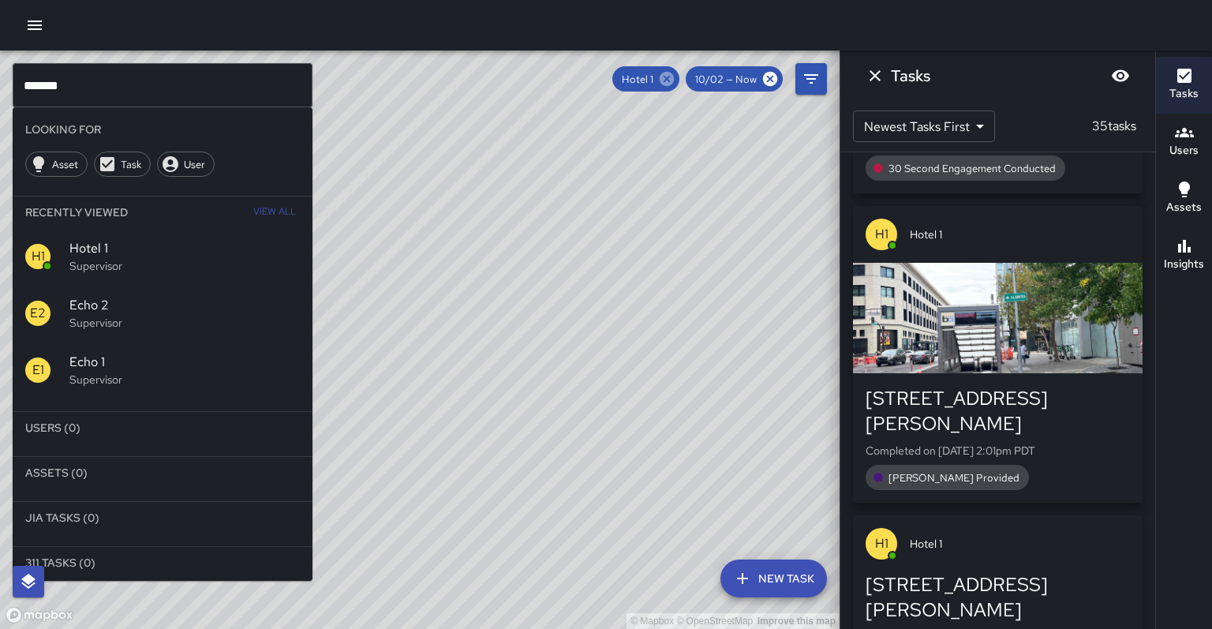
click at [674, 77] on icon at bounding box center [667, 79] width 14 height 14
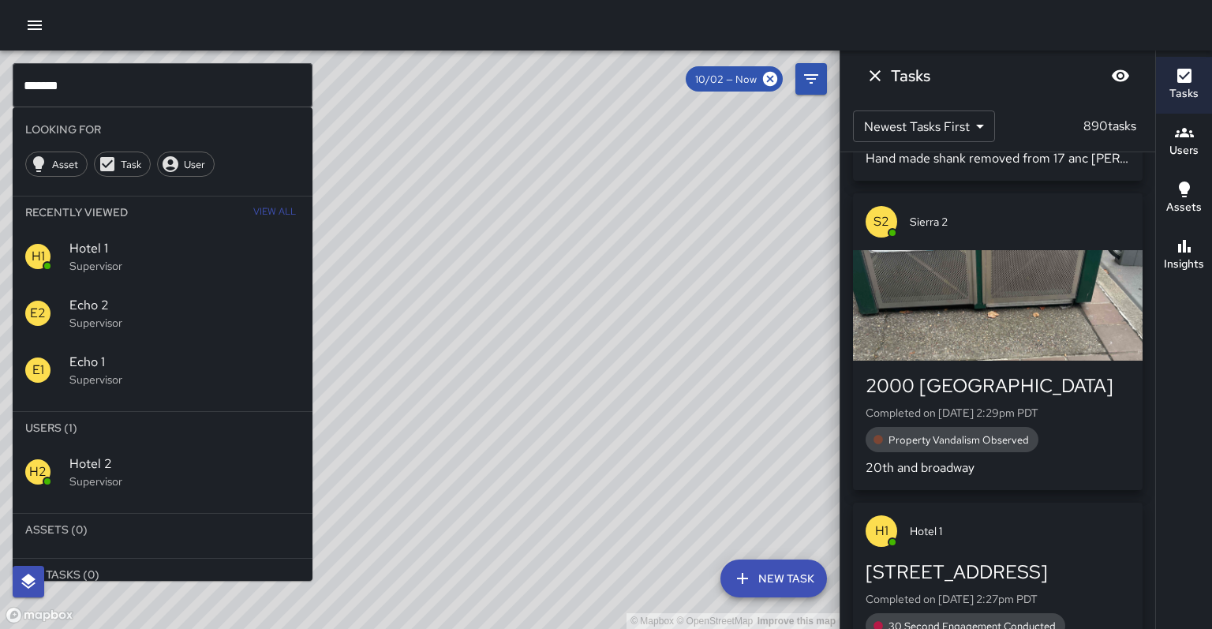
click at [125, 455] on span "Hotel 2" at bounding box center [184, 464] width 230 height 19
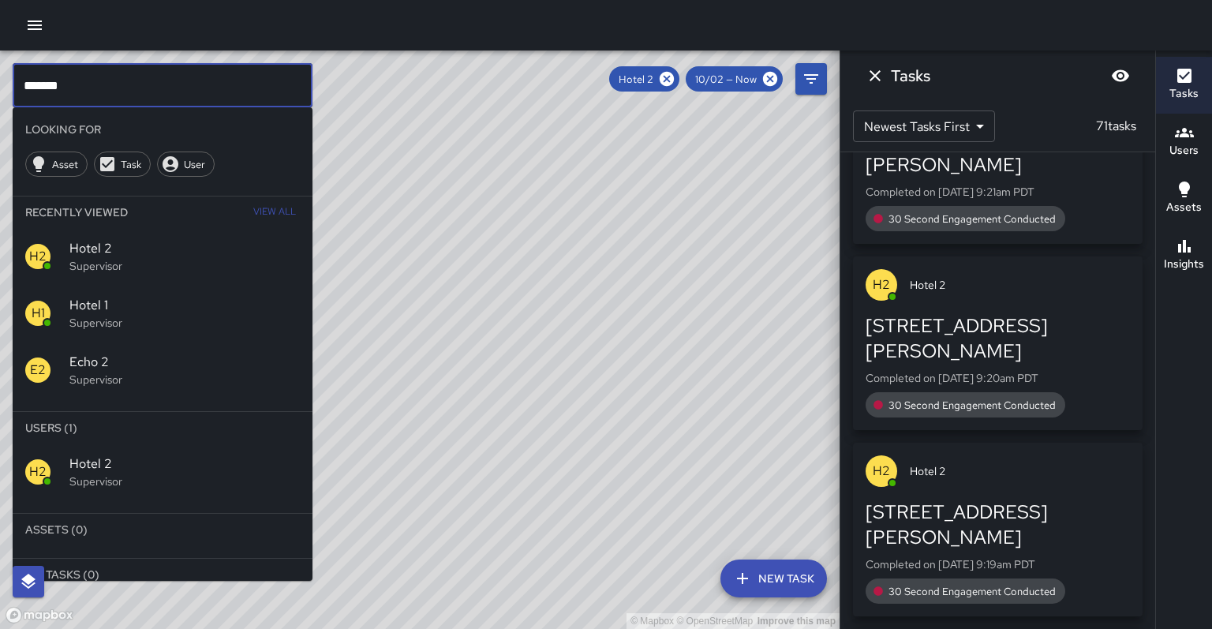
click at [65, 79] on input "*******" at bounding box center [163, 85] width 300 height 44
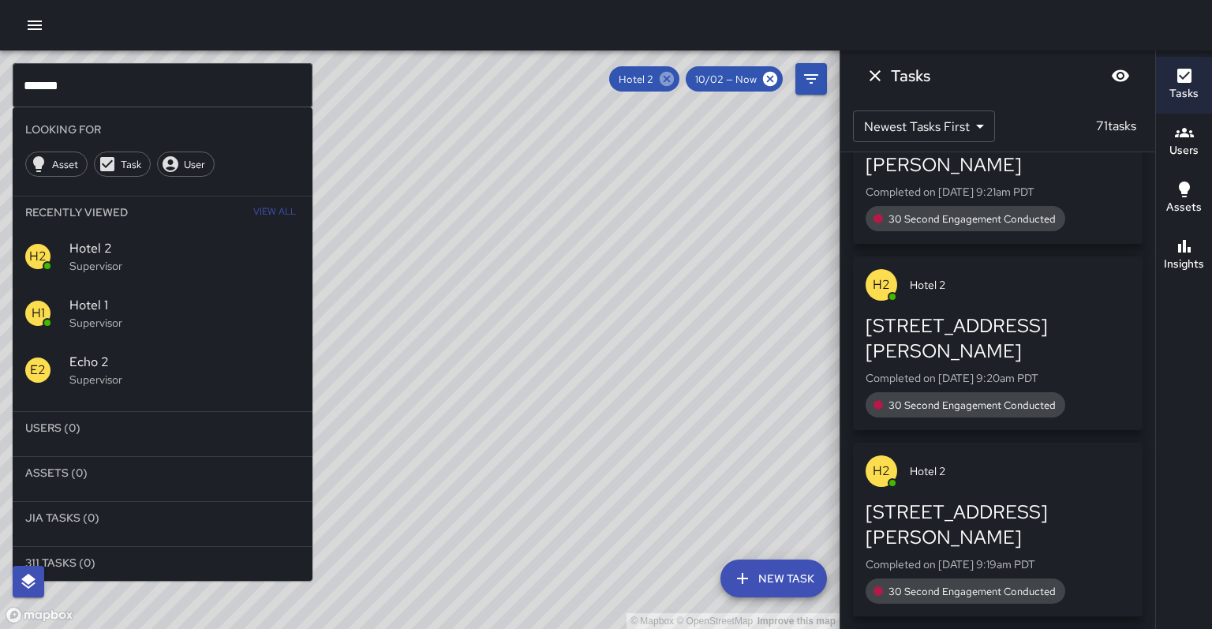
click at [676, 78] on icon at bounding box center [666, 78] width 17 height 17
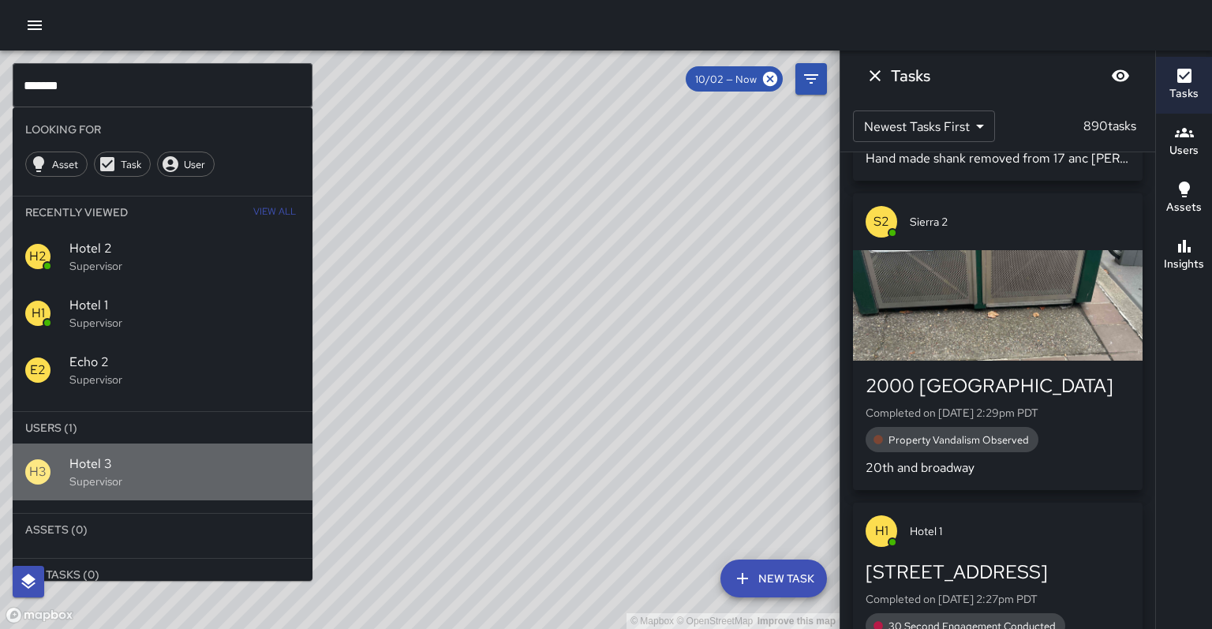
click at [99, 447] on div "H3 Hotel 3 Supervisor" at bounding box center [163, 472] width 300 height 57
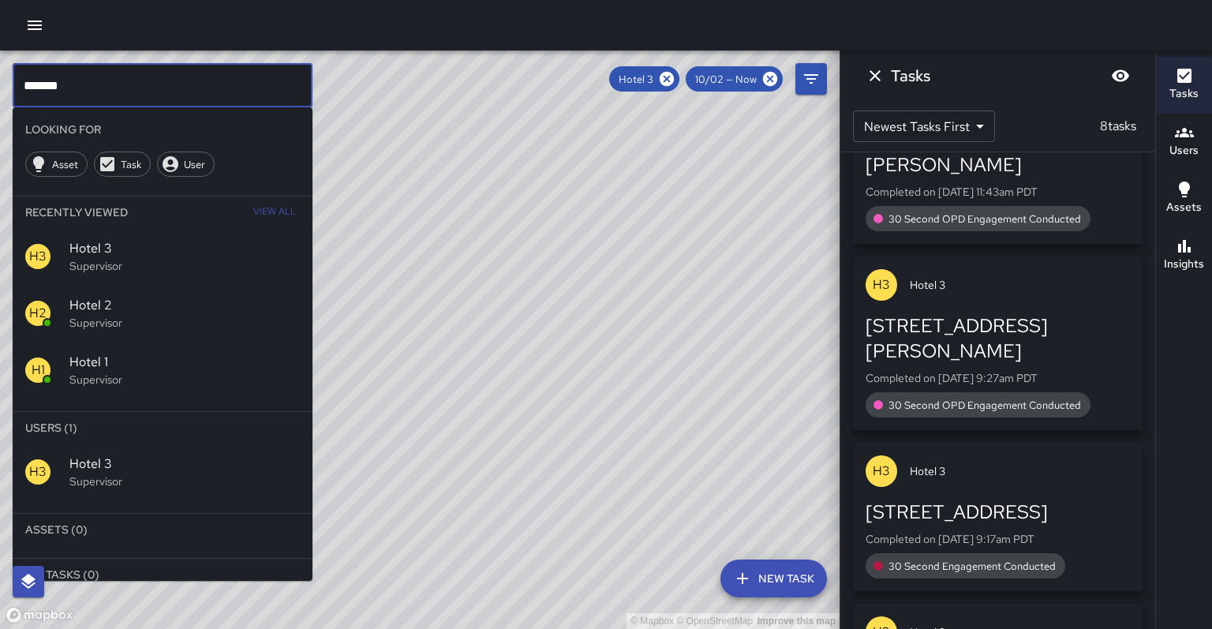
click at [69, 81] on input "*******" at bounding box center [163, 85] width 300 height 44
click at [674, 80] on icon at bounding box center [667, 79] width 14 height 14
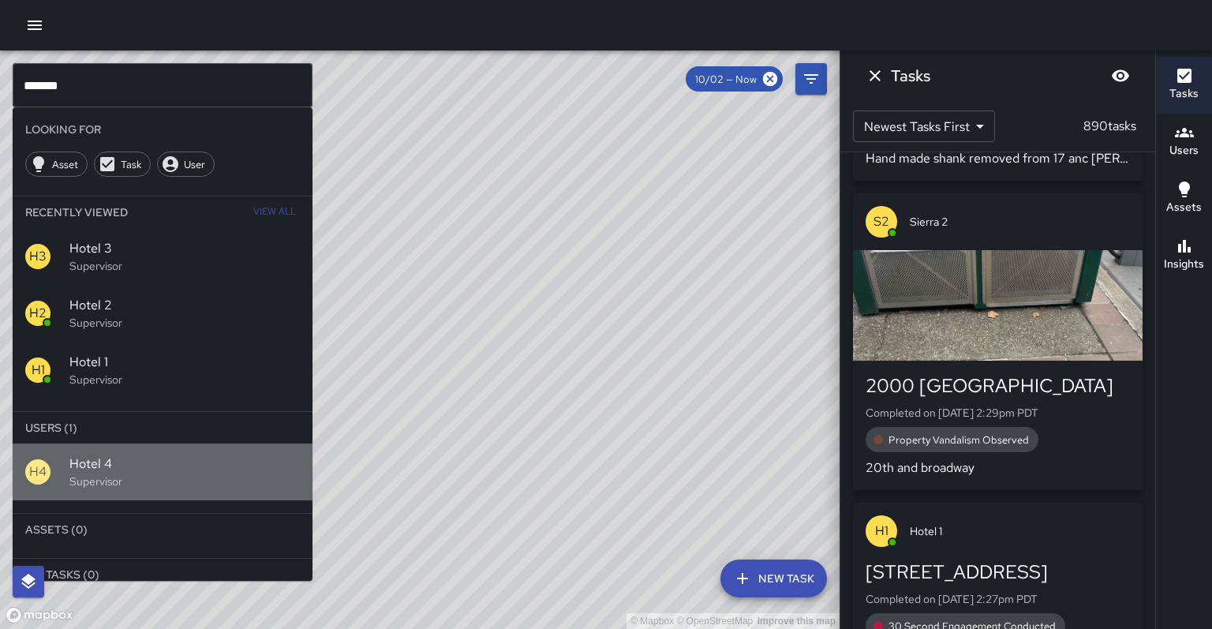
click at [92, 455] on span "Hotel 4" at bounding box center [184, 464] width 230 height 19
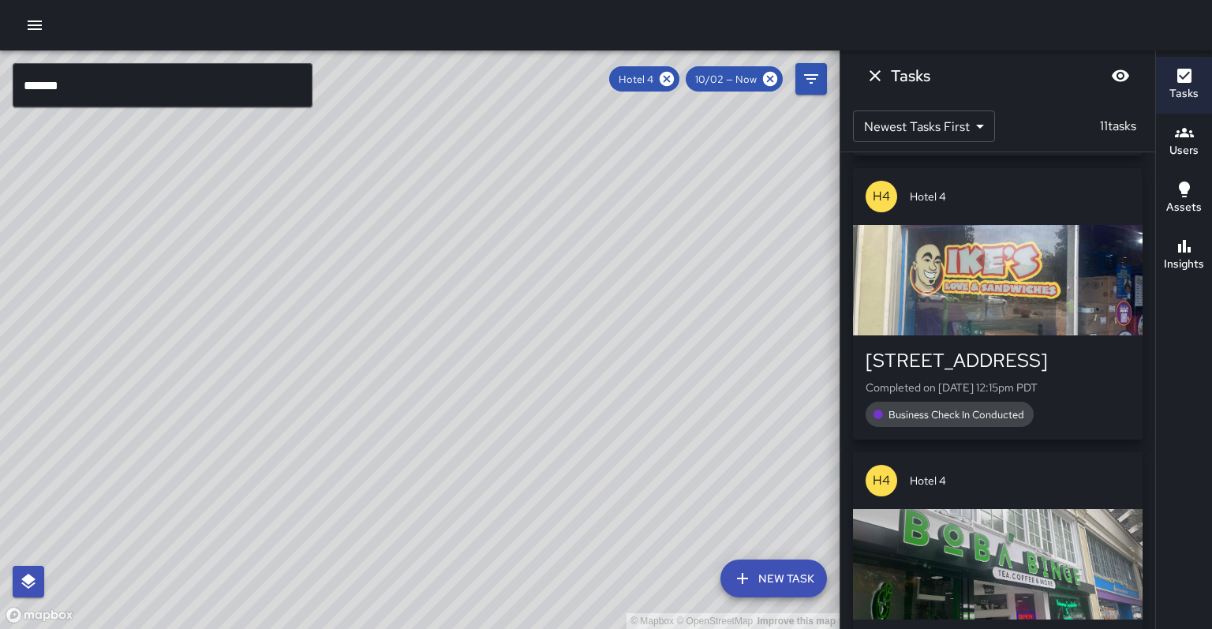
click at [82, 87] on input "*******" at bounding box center [163, 85] width 300 height 44
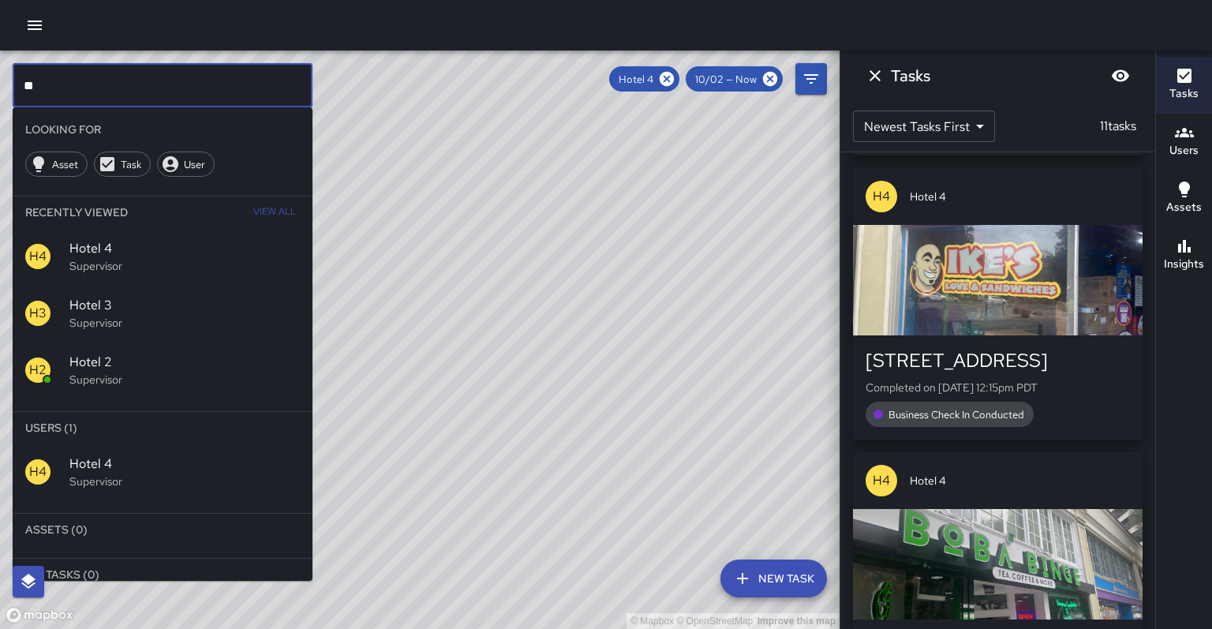
type input "*"
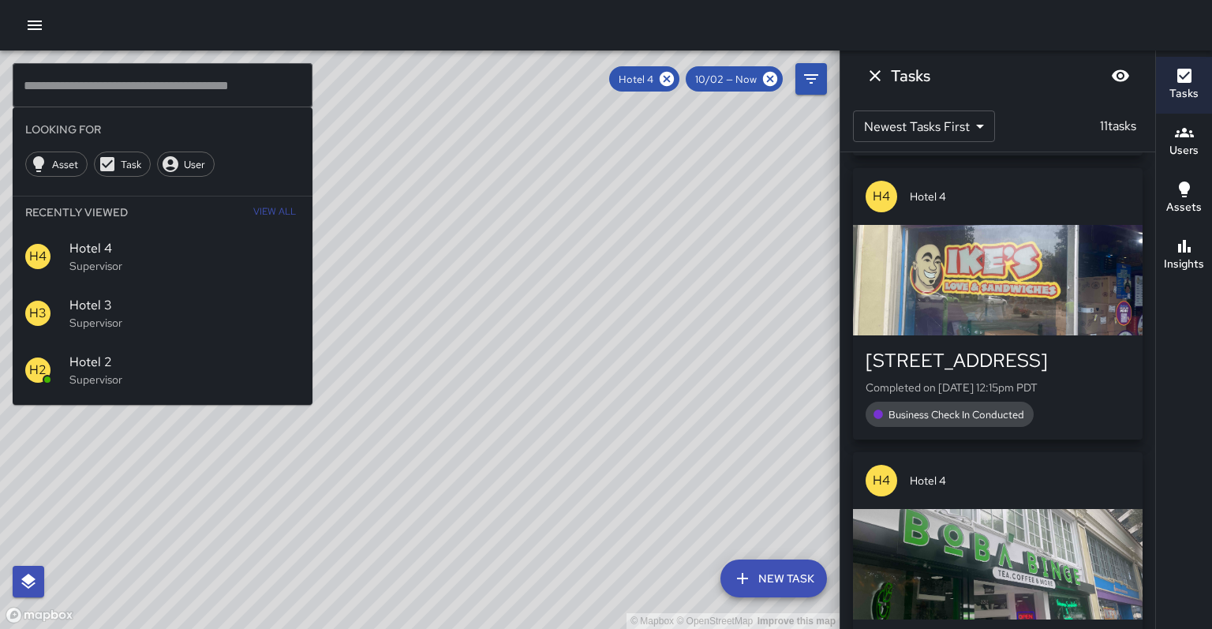
click at [367, 398] on div "© Mapbox © OpenStreetMap Improve this map" at bounding box center [420, 340] width 840 height 578
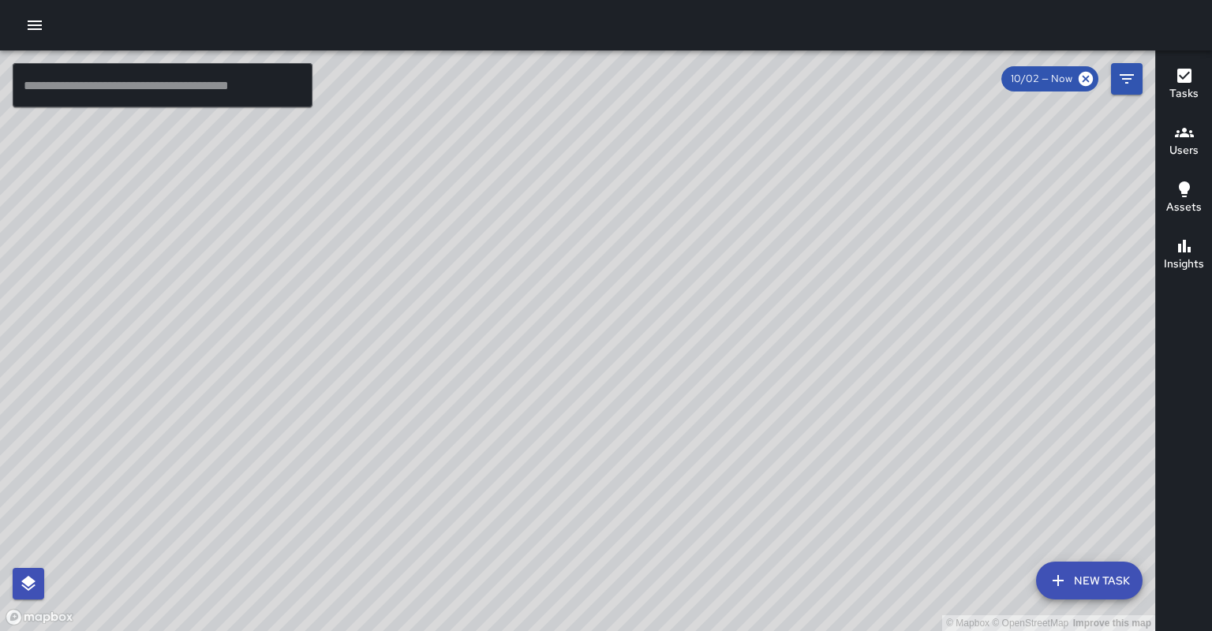
drag, startPoint x: 385, startPoint y: 352, endPoint x: 330, endPoint y: 343, distance: 55.9
click at [330, 202] on div "© Mapbox © OpenStreetMap Improve this map" at bounding box center [577, 341] width 1155 height 581
drag, startPoint x: 594, startPoint y: 423, endPoint x: 552, endPoint y: 437, distance: 44.2
click at [552, 202] on div "© Mapbox © OpenStreetMap Improve this map" at bounding box center [577, 341] width 1155 height 581
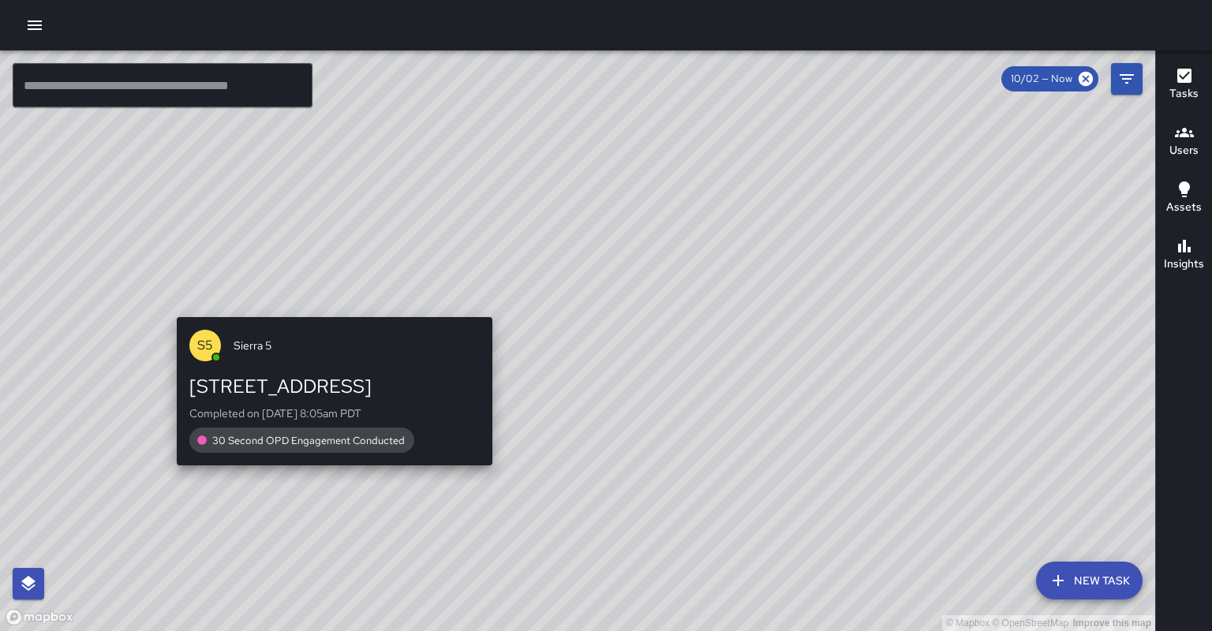
drag, startPoint x: 672, startPoint y: 344, endPoint x: 682, endPoint y: 323, distance: 23.3
click at [682, 202] on div "© Mapbox © OpenStreetMap Improve this map S5 Sierra 5 1221 Broadway Completed o…" at bounding box center [577, 341] width 1155 height 581
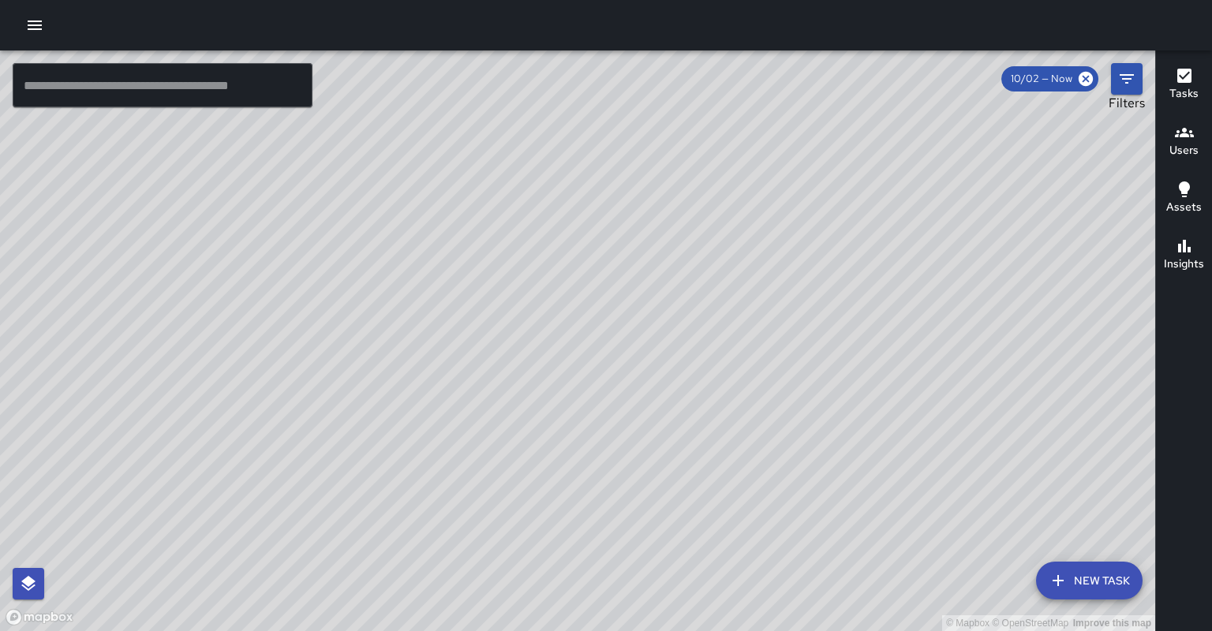
click at [1118, 84] on button "Filters" at bounding box center [1127, 79] width 32 height 32
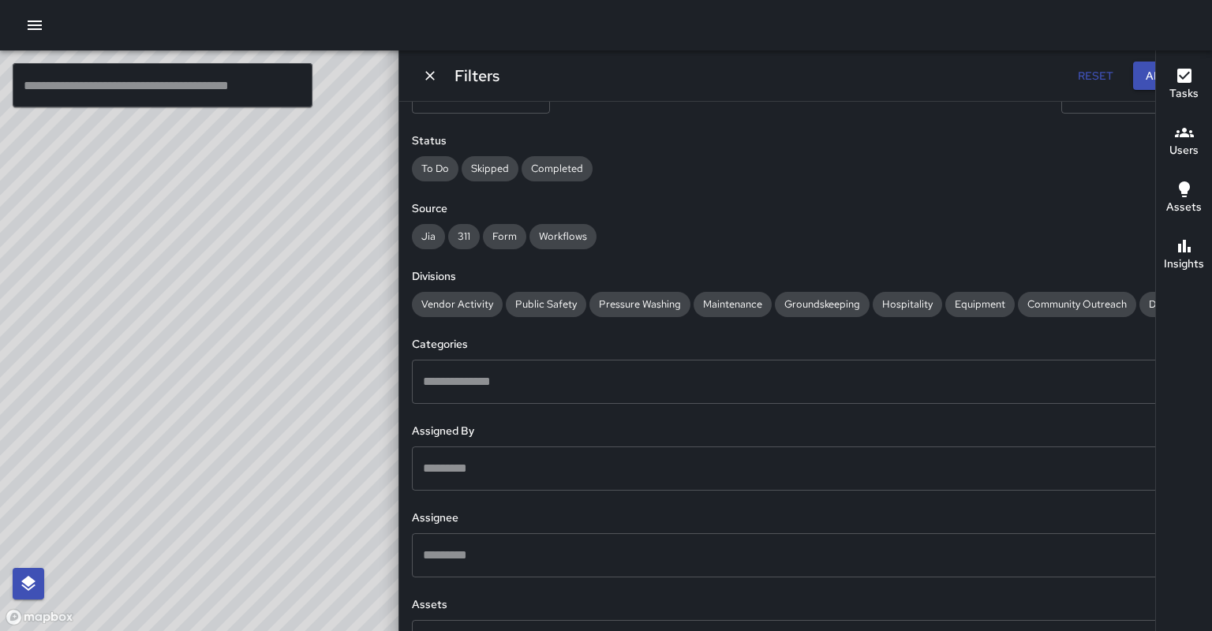
scroll to position [150, 0]
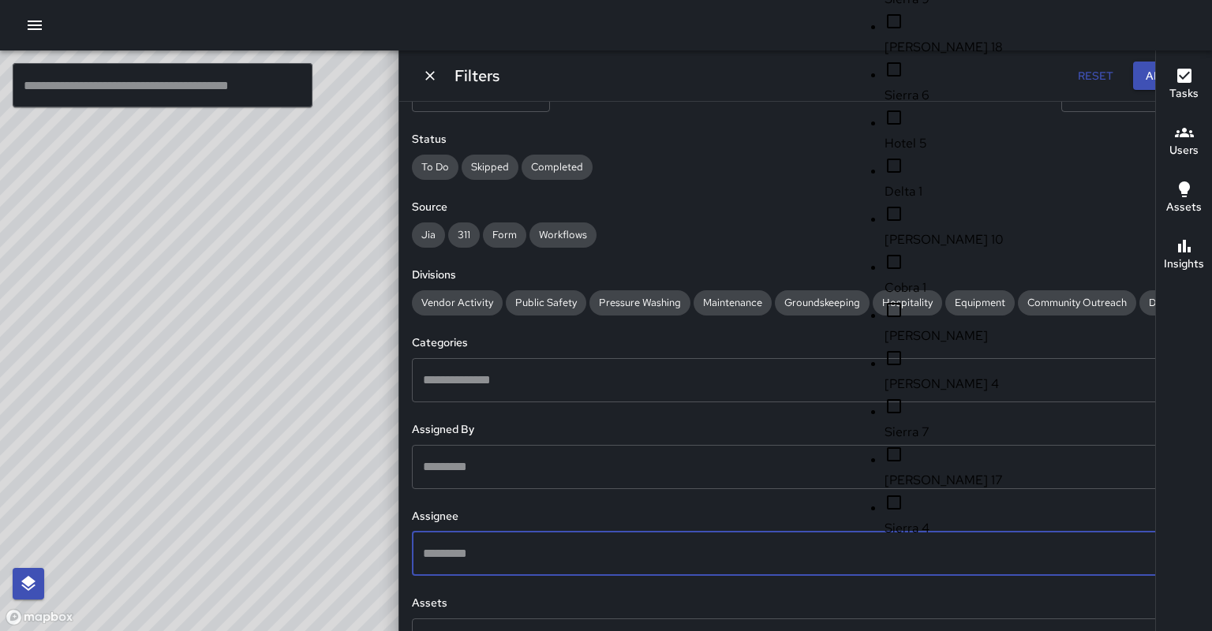
click at [935, 202] on input "text" at bounding box center [794, 554] width 750 height 30
type input "********"
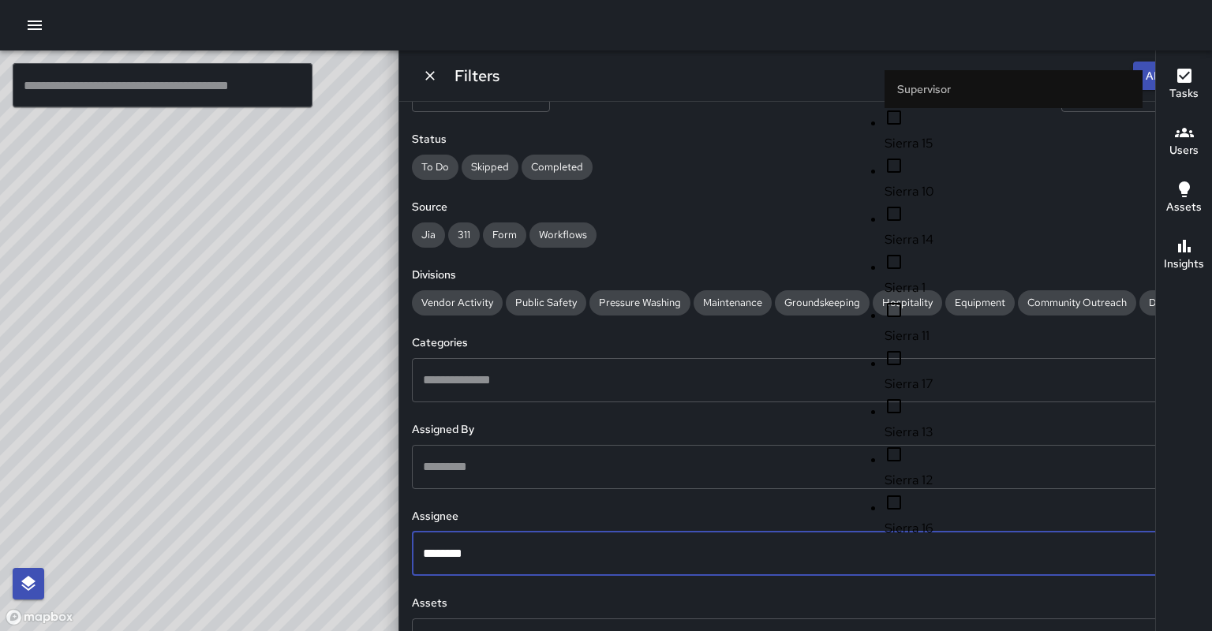
click at [960, 202] on span "Sierra 1" at bounding box center [1014, 288] width 258 height 19
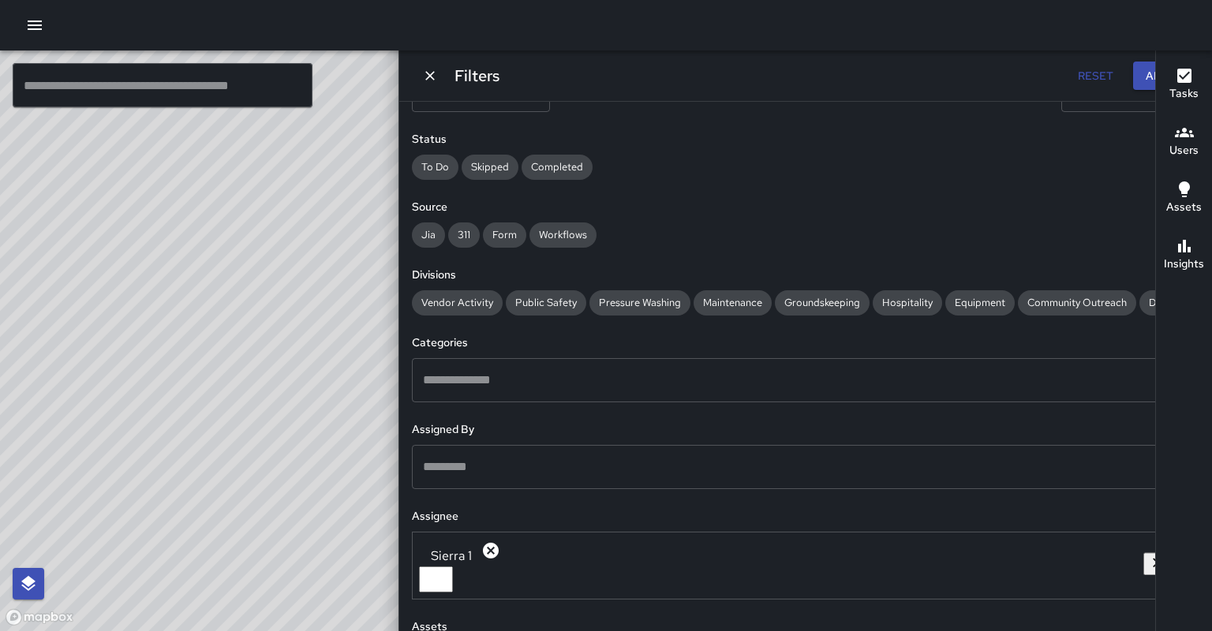
drag, startPoint x: 273, startPoint y: 193, endPoint x: 246, endPoint y: 298, distance: 108.3
click at [245, 202] on div "© Mapbox © OpenStreetMap Improve this map" at bounding box center [420, 341] width 840 height 581
click at [975, 80] on icon at bounding box center [982, 79] width 14 height 14
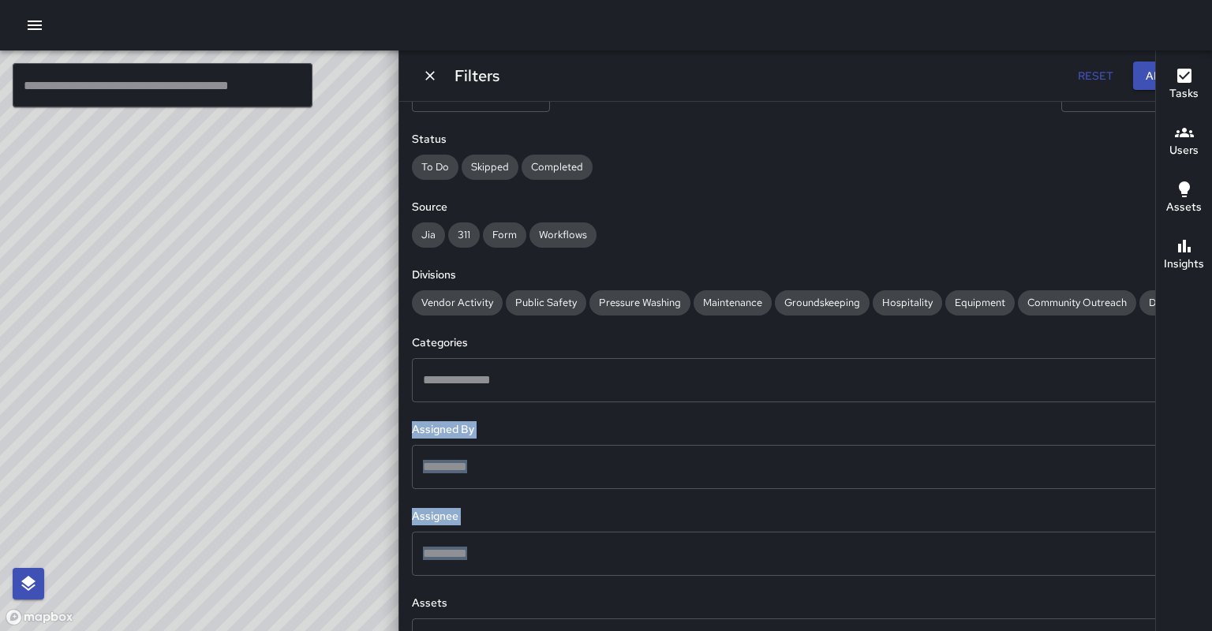
drag, startPoint x: 936, startPoint y: 592, endPoint x: 942, endPoint y: 582, distance: 12.0
click at [936, 202] on div "Date Range Now Today 9/25 10/2 3:13 pm Time Range ** * ** ** ​ ******** ** * **…" at bounding box center [805, 367] width 813 height 530
click at [938, 202] on div "​" at bounding box center [806, 554] width 788 height 44
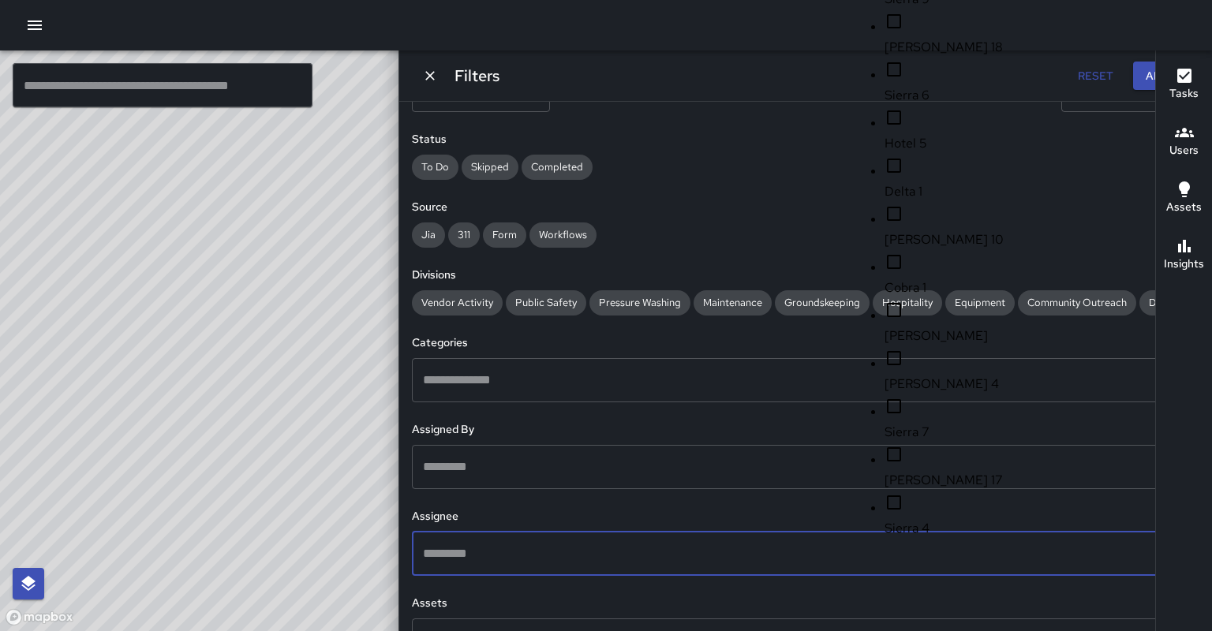
click at [938, 202] on input "text" at bounding box center [794, 554] width 750 height 30
type input "********"
click at [935, 202] on span "Sierra 2" at bounding box center [1014, 528] width 258 height 19
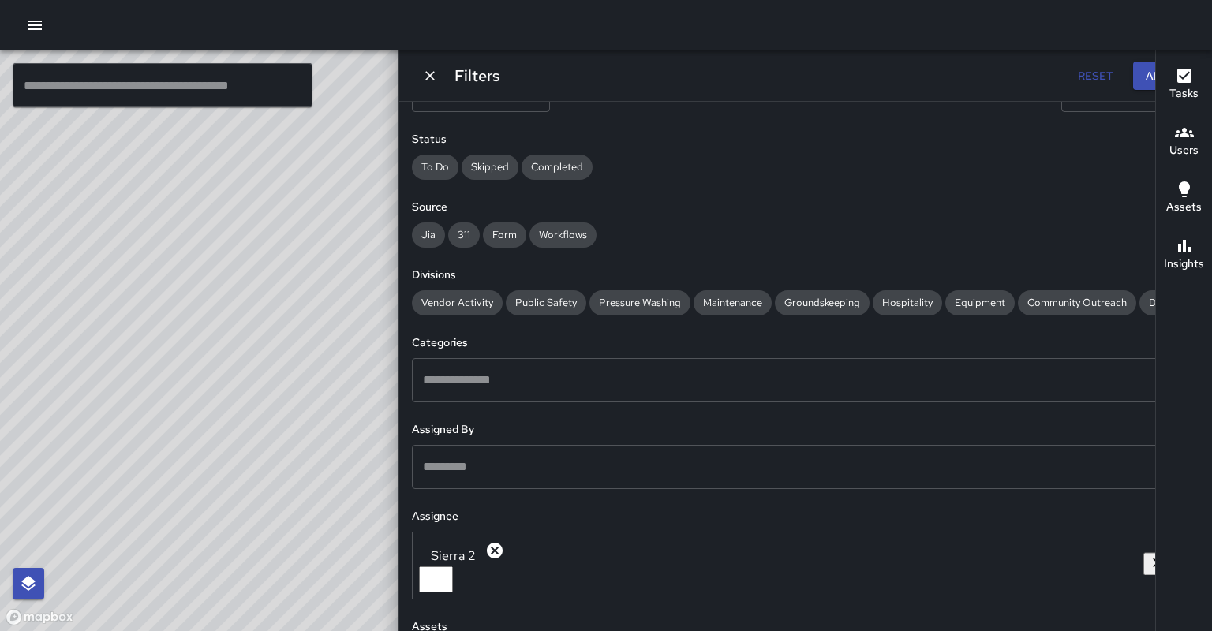
drag, startPoint x: 534, startPoint y: 420, endPoint x: 536, endPoint y: 401, distance: 19.0
click at [536, 202] on div "© Mapbox © OpenStreetMap Improve this map" at bounding box center [420, 341] width 840 height 581
click at [974, 77] on icon at bounding box center [982, 78] width 17 height 17
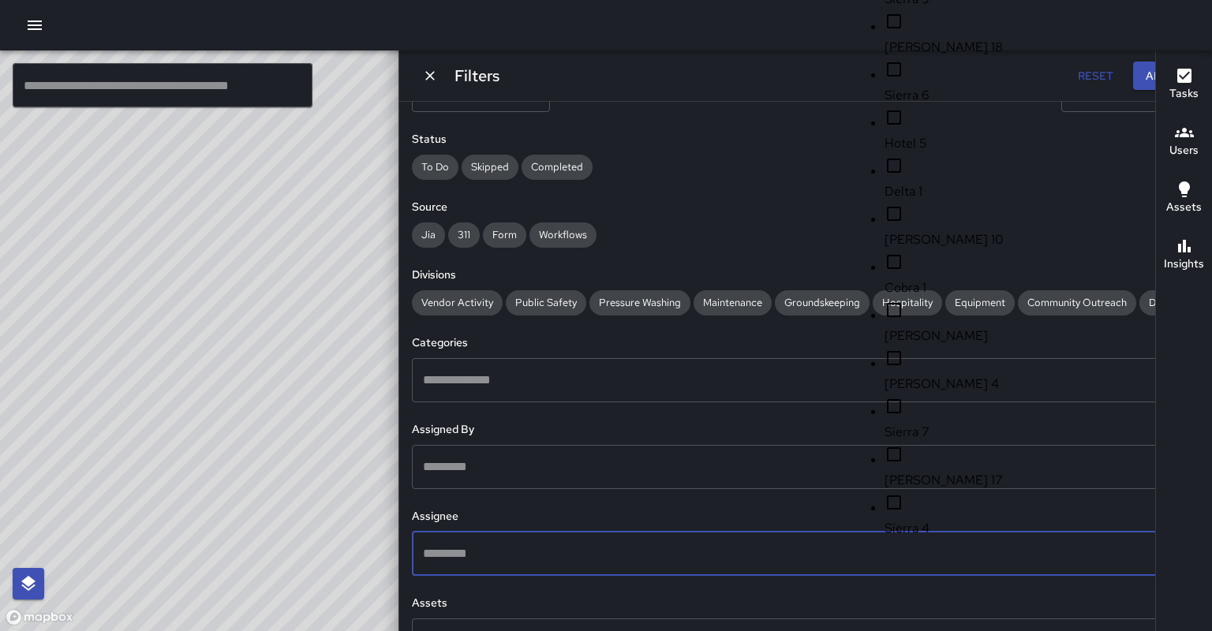
click at [899, 202] on input "text" at bounding box center [794, 554] width 750 height 30
type input "********"
click at [906, 202] on span "Sierra 3" at bounding box center [1014, 528] width 258 height 19
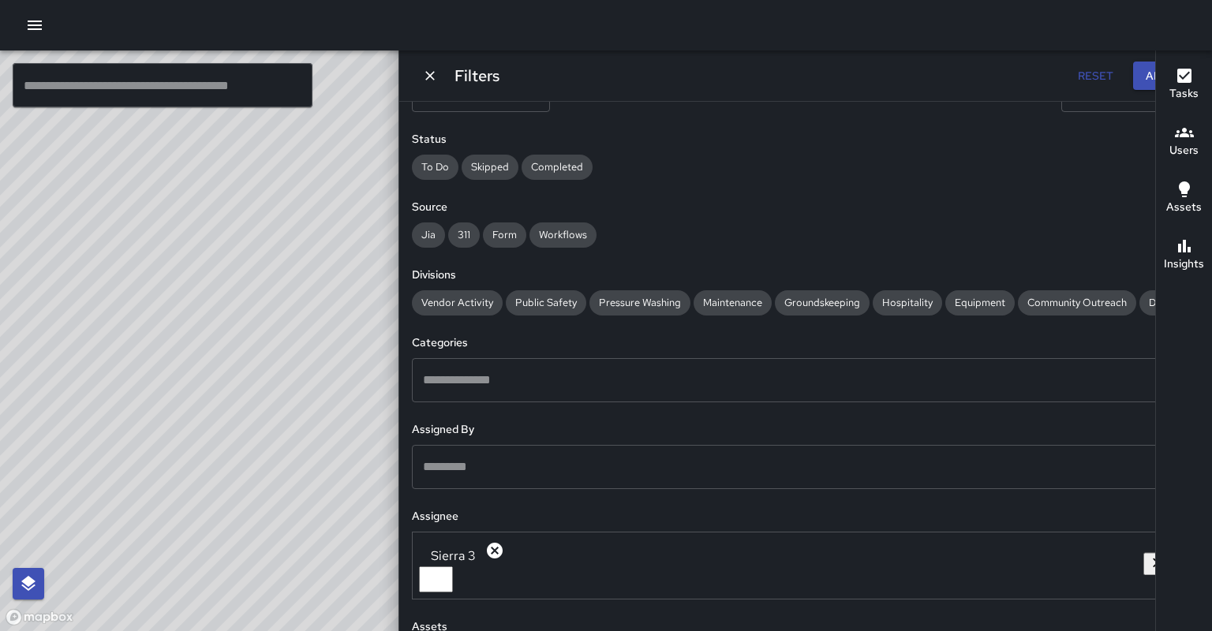
drag, startPoint x: 552, startPoint y: 538, endPoint x: 537, endPoint y: 351, distance: 187.7
click at [540, 202] on div "© Mapbox © OpenStreetMap Improve this map" at bounding box center [420, 341] width 840 height 581
drag, startPoint x: 541, startPoint y: 562, endPoint x: 505, endPoint y: 546, distance: 38.9
click at [505, 202] on div "© Mapbox © OpenStreetMap Improve this map" at bounding box center [420, 341] width 840 height 581
click at [504, 202] on icon at bounding box center [494, 550] width 19 height 19
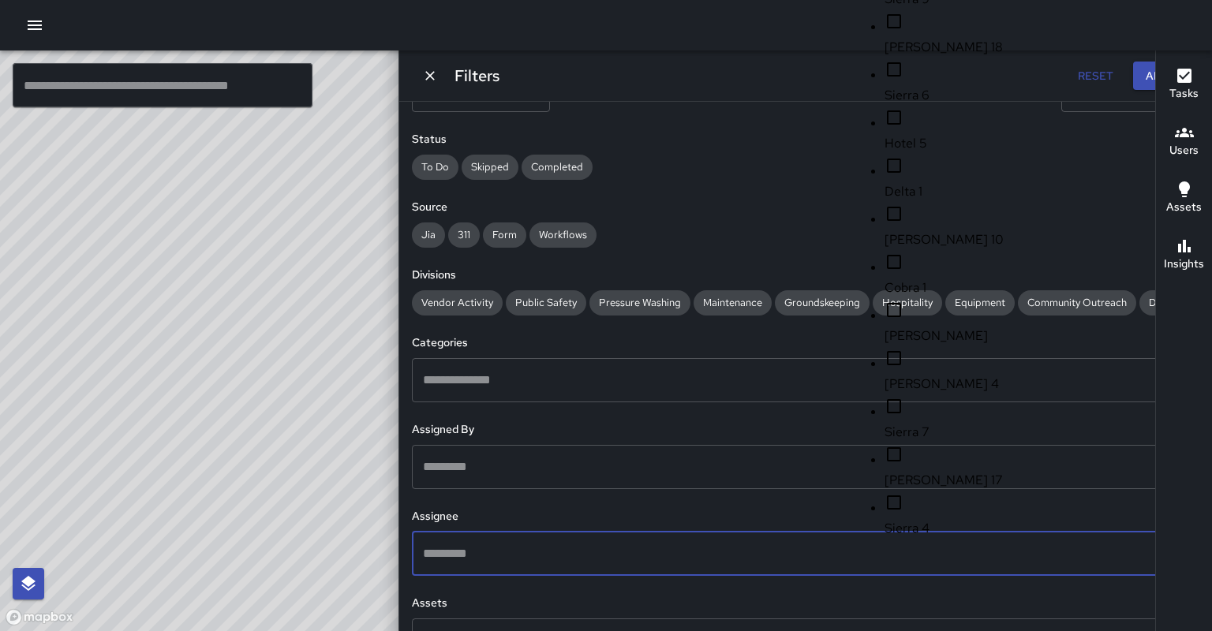
click at [912, 202] on input "text" at bounding box center [794, 554] width 750 height 30
type input "********"
click at [896, 202] on span "Sierra 4" at bounding box center [1014, 528] width 258 height 19
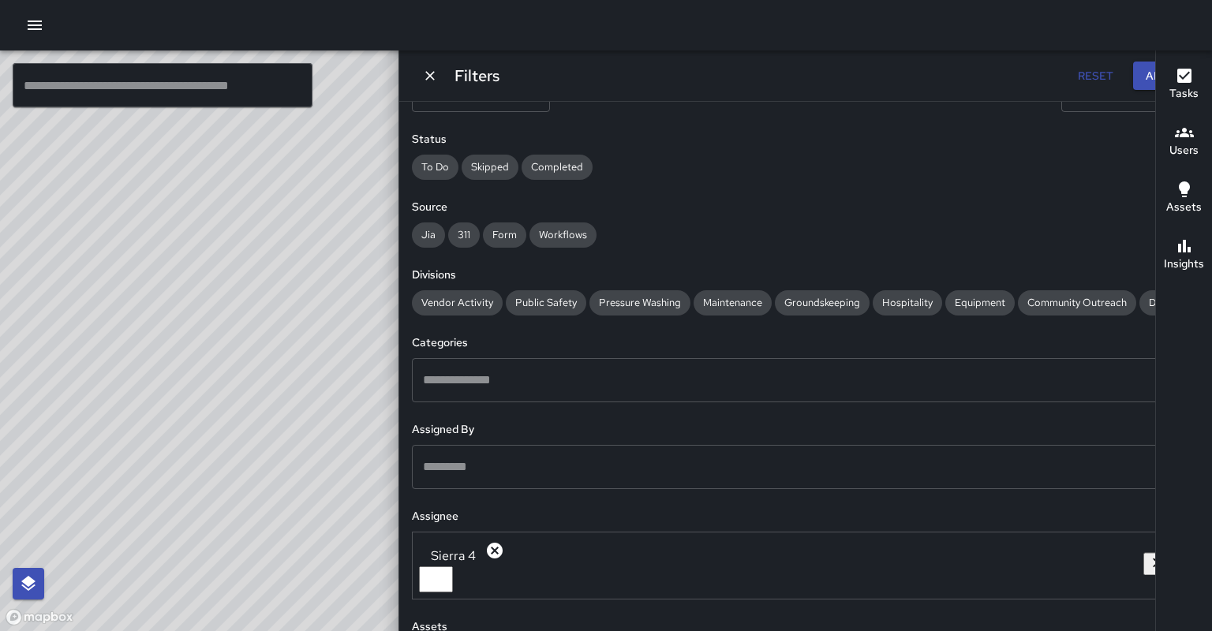
drag, startPoint x: 559, startPoint y: 496, endPoint x: 710, endPoint y: 295, distance: 251.3
click at [710, 202] on div "© Mapbox © OpenStreetMap Improve this map" at bounding box center [420, 341] width 840 height 581
drag, startPoint x: 421, startPoint y: 435, endPoint x: 515, endPoint y: 327, distance: 142.6
click at [515, 202] on div "© Mapbox © OpenStreetMap Improve this map" at bounding box center [420, 341] width 840 height 581
drag, startPoint x: 369, startPoint y: 460, endPoint x: 424, endPoint y: 343, distance: 128.9
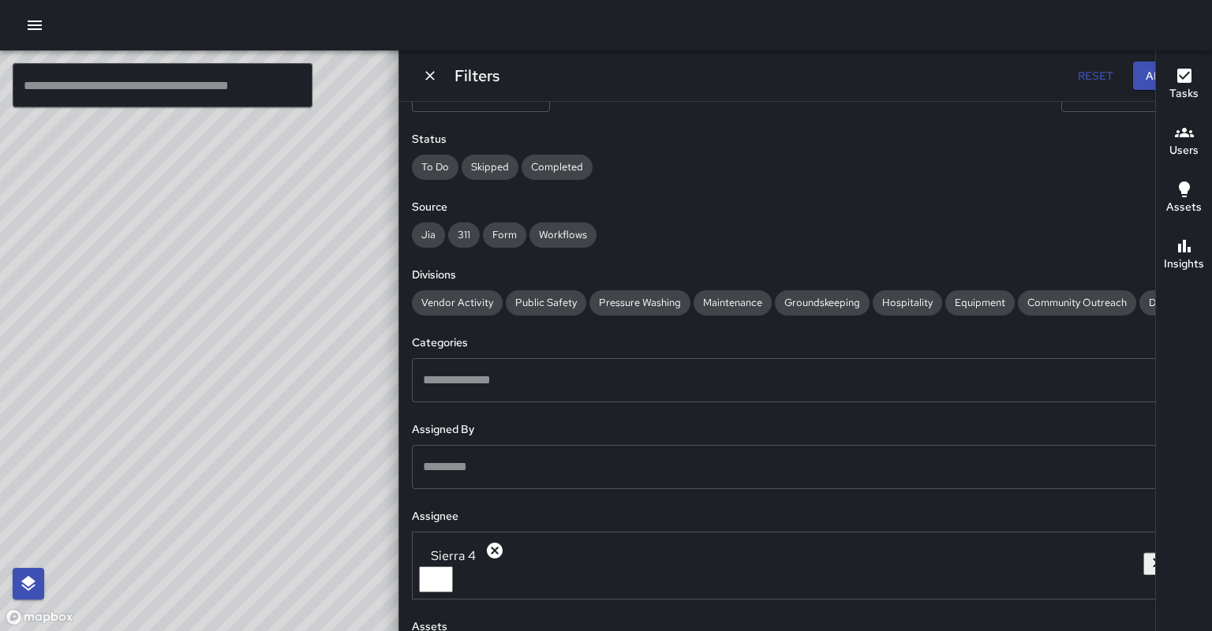
click at [424, 202] on div "© Mapbox © OpenStreetMap Improve this map" at bounding box center [420, 341] width 840 height 581
drag, startPoint x: 352, startPoint y: 493, endPoint x: 437, endPoint y: 335, distance: 180.1
click at [437, 202] on div "© Mapbox © OpenStreetMap Improve this map" at bounding box center [420, 341] width 840 height 581
click at [387, 202] on div "© Mapbox © OpenStreetMap Improve this map" at bounding box center [420, 341] width 840 height 581
drag, startPoint x: 450, startPoint y: 297, endPoint x: 361, endPoint y: 470, distance: 194.8
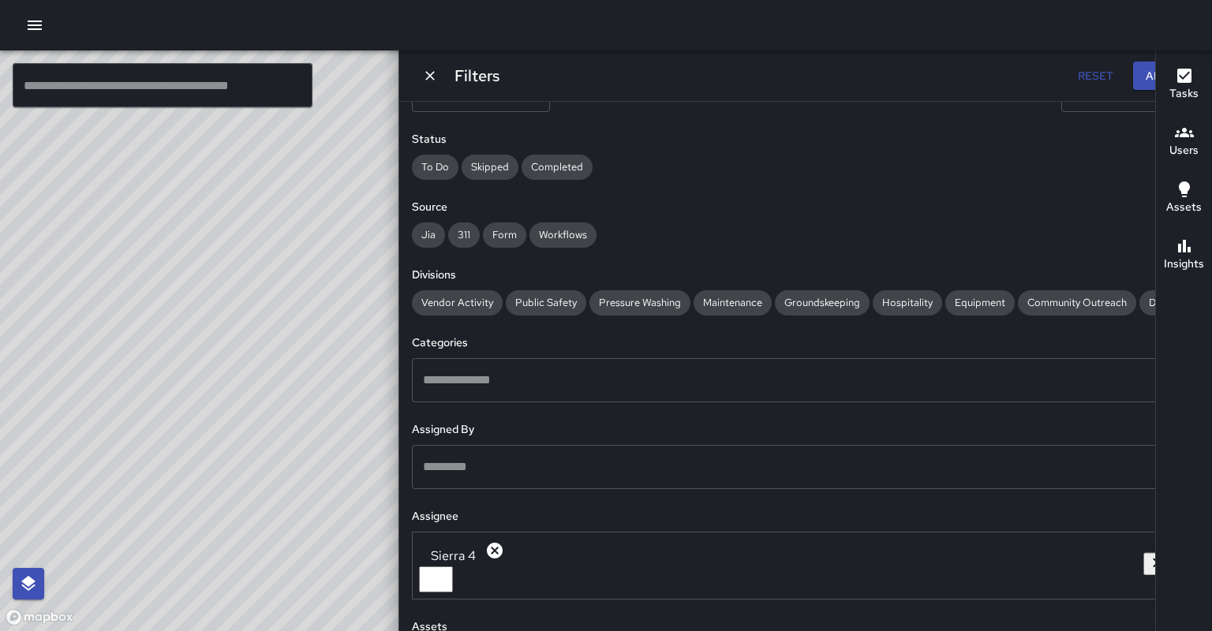
click at [361, 202] on div "© Mapbox © OpenStreetMap Improve this map" at bounding box center [420, 341] width 840 height 581
drag, startPoint x: 415, startPoint y: 335, endPoint x: 358, endPoint y: 454, distance: 132.0
click at [358, 202] on div "© Mapbox © OpenStreetMap Improve this map" at bounding box center [420, 341] width 840 height 581
click at [974, 80] on icon at bounding box center [982, 78] width 17 height 17
click at [866, 202] on input "text" at bounding box center [794, 554] width 750 height 30
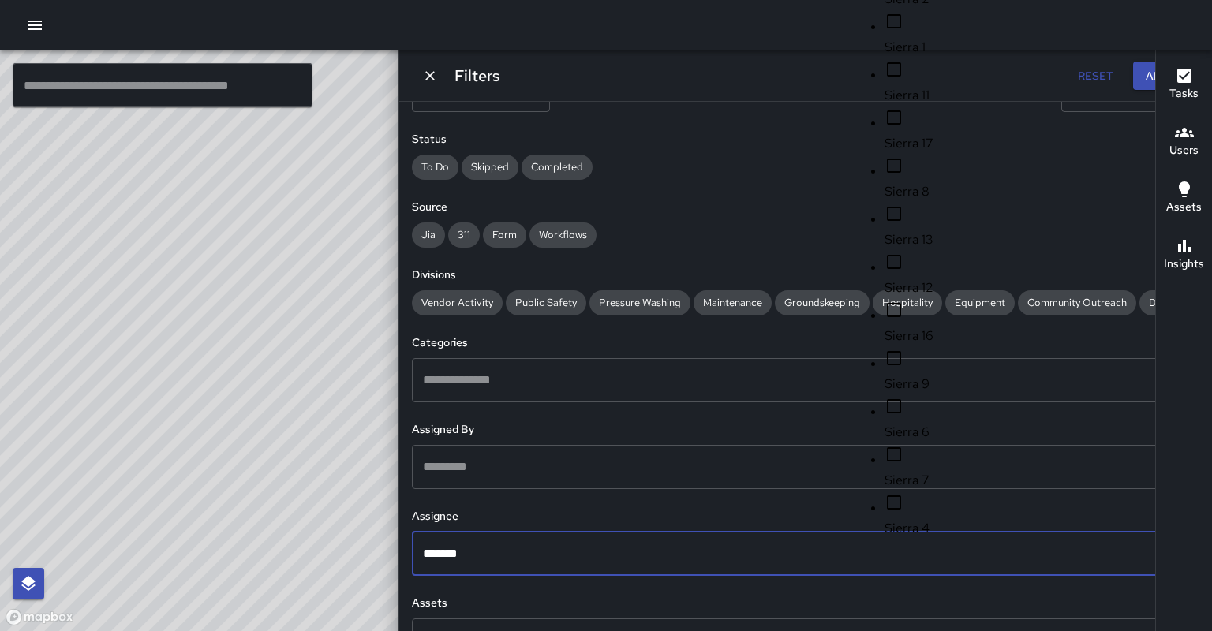
type input "********"
click at [942, 202] on span "Sierra 5" at bounding box center [1014, 528] width 258 height 19
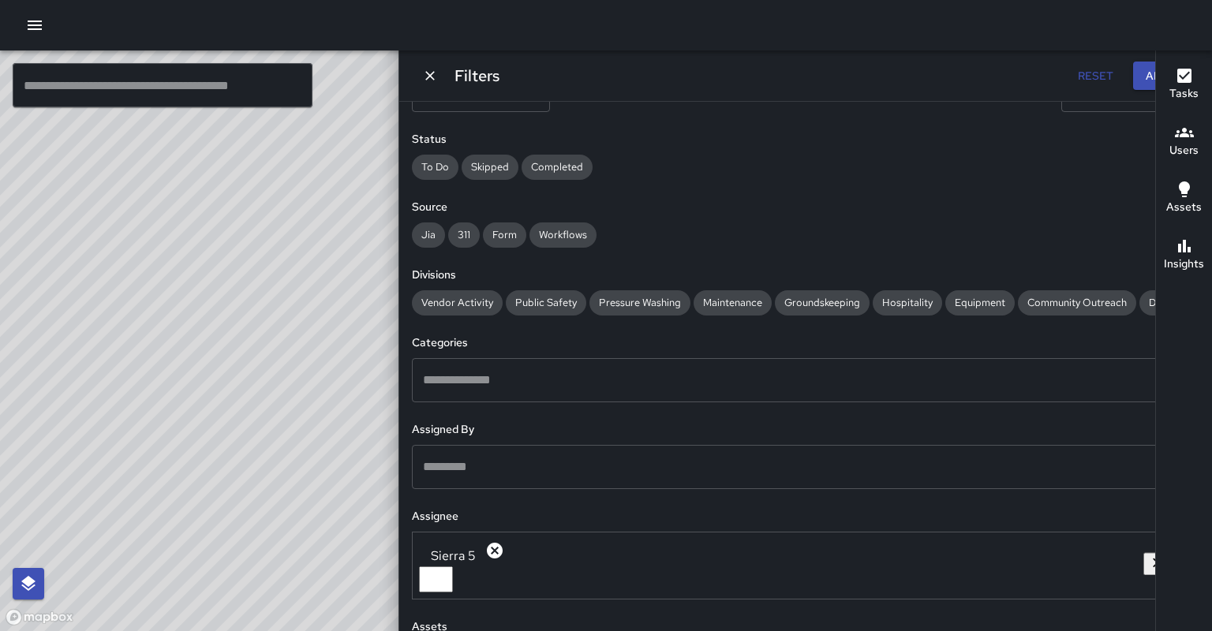
drag, startPoint x: 496, startPoint y: 477, endPoint x: 589, endPoint y: 543, distance: 114.3
click at [589, 202] on div "© Mapbox © OpenStreetMap Improve this map" at bounding box center [420, 341] width 840 height 581
drag, startPoint x: 314, startPoint y: 503, endPoint x: 331, endPoint y: 347, distance: 157.1
click at [331, 202] on div "© Mapbox © OpenStreetMap Improve this map" at bounding box center [420, 341] width 840 height 581
drag, startPoint x: 275, startPoint y: 436, endPoint x: 249, endPoint y: 473, distance: 44.7
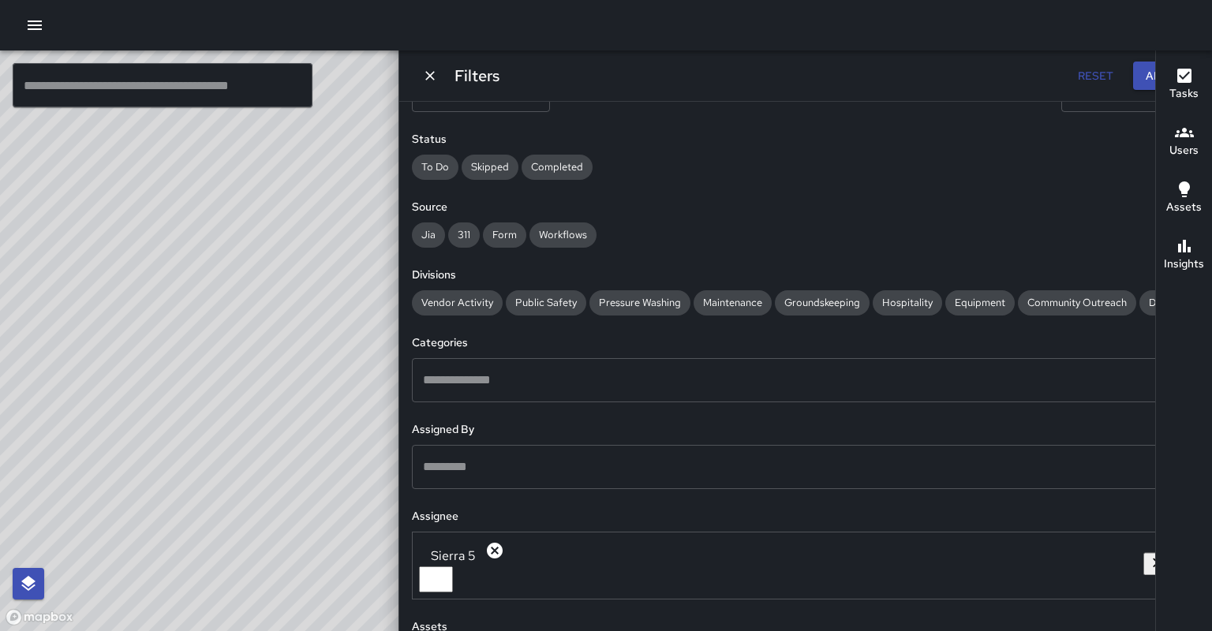
click at [249, 202] on div "© Mapbox © OpenStreetMap Improve this map" at bounding box center [420, 341] width 840 height 581
click at [974, 80] on icon at bounding box center [982, 78] width 17 height 17
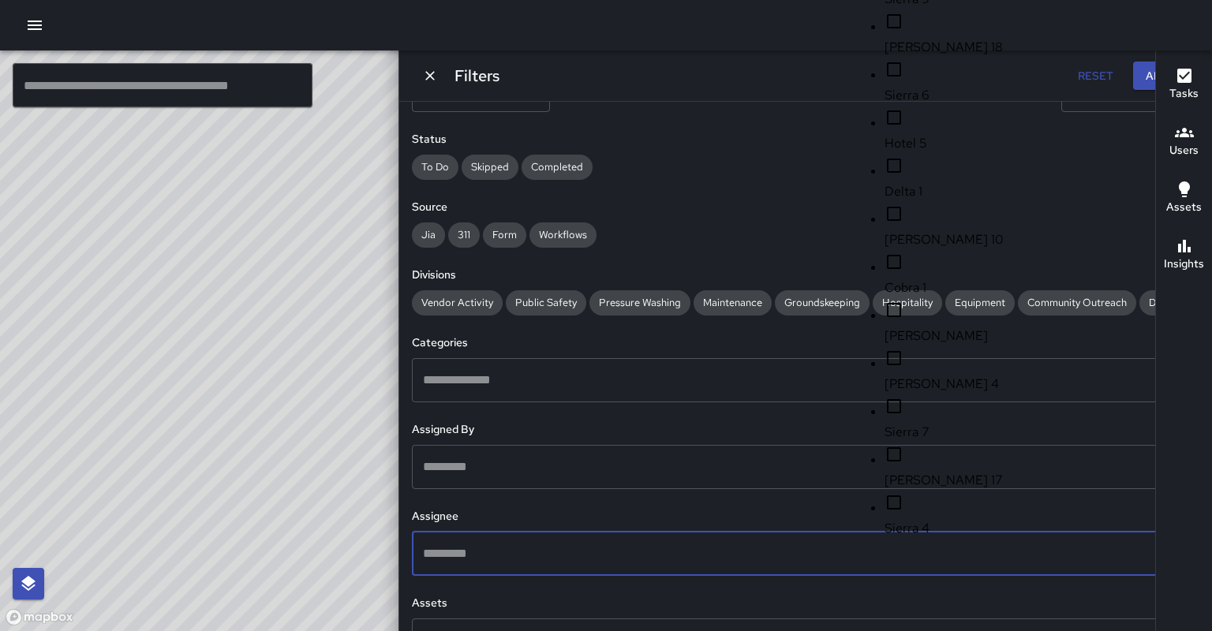
click at [923, 202] on input "text" at bounding box center [794, 554] width 750 height 30
type input "********"
click at [949, 202] on li "Sierra 6" at bounding box center [1014, 515] width 258 height 45
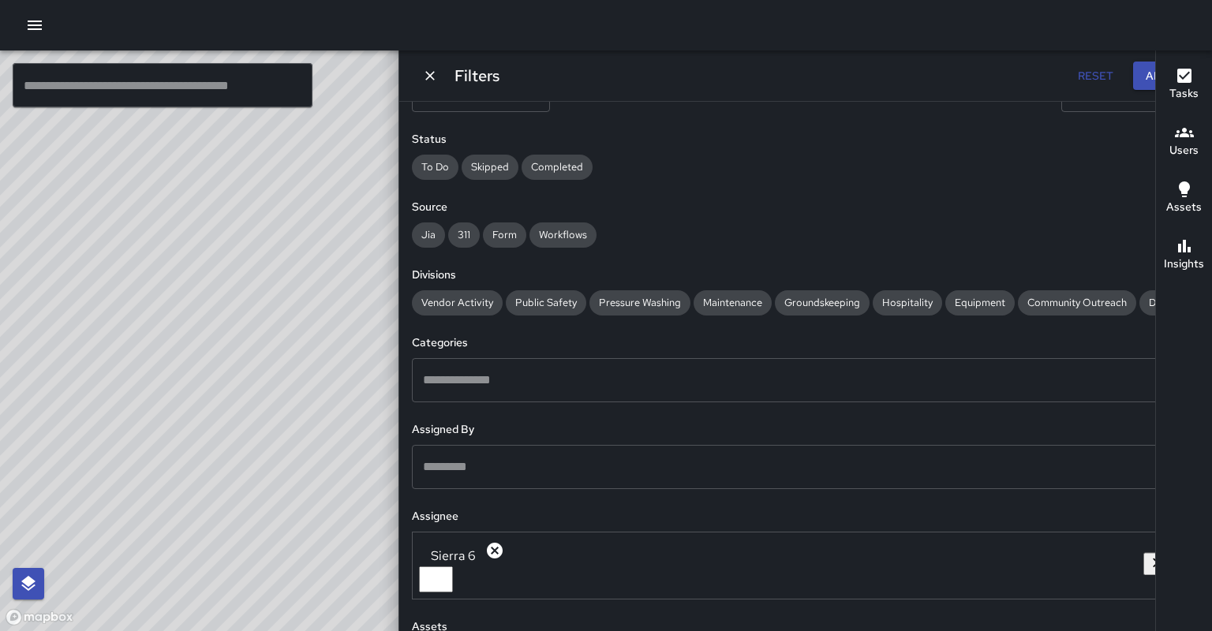
drag, startPoint x: 711, startPoint y: 457, endPoint x: 578, endPoint y: 467, distance: 133.8
click at [592, 202] on div "© Mapbox © OpenStreetMap Improve this map" at bounding box center [420, 341] width 840 height 581
drag, startPoint x: 559, startPoint y: 426, endPoint x: 672, endPoint y: 631, distance: 233.9
click at [672, 202] on div "© Mapbox © OpenStreetMap Improve this map" at bounding box center [420, 341] width 840 height 581
drag, startPoint x: 609, startPoint y: 483, endPoint x: 614, endPoint y: 495, distance: 12.7
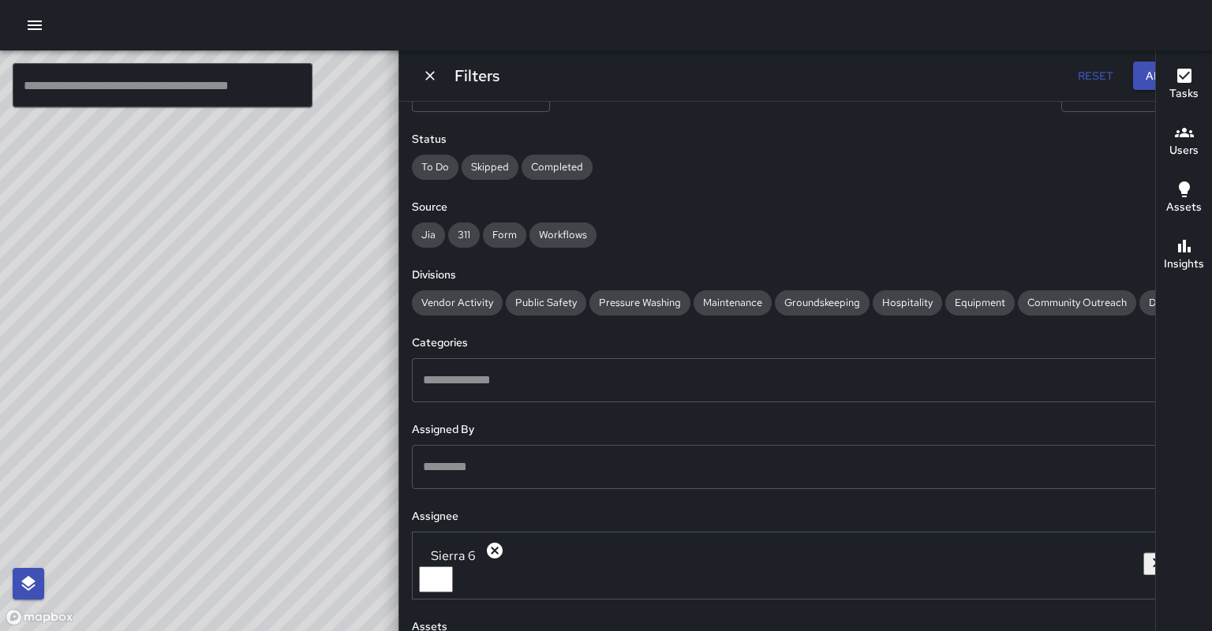
click at [613, 202] on div "© Mapbox © OpenStreetMap Improve this map" at bounding box center [420, 341] width 840 height 581
click at [975, 74] on icon at bounding box center [982, 79] width 14 height 14
drag, startPoint x: 625, startPoint y: 438, endPoint x: 429, endPoint y: 185, distance: 320.6
click at [433, 182] on div "© Mapbox © OpenStreetMap Improve this map" at bounding box center [420, 341] width 840 height 581
drag, startPoint x: 461, startPoint y: 526, endPoint x: 436, endPoint y: 432, distance: 97.0
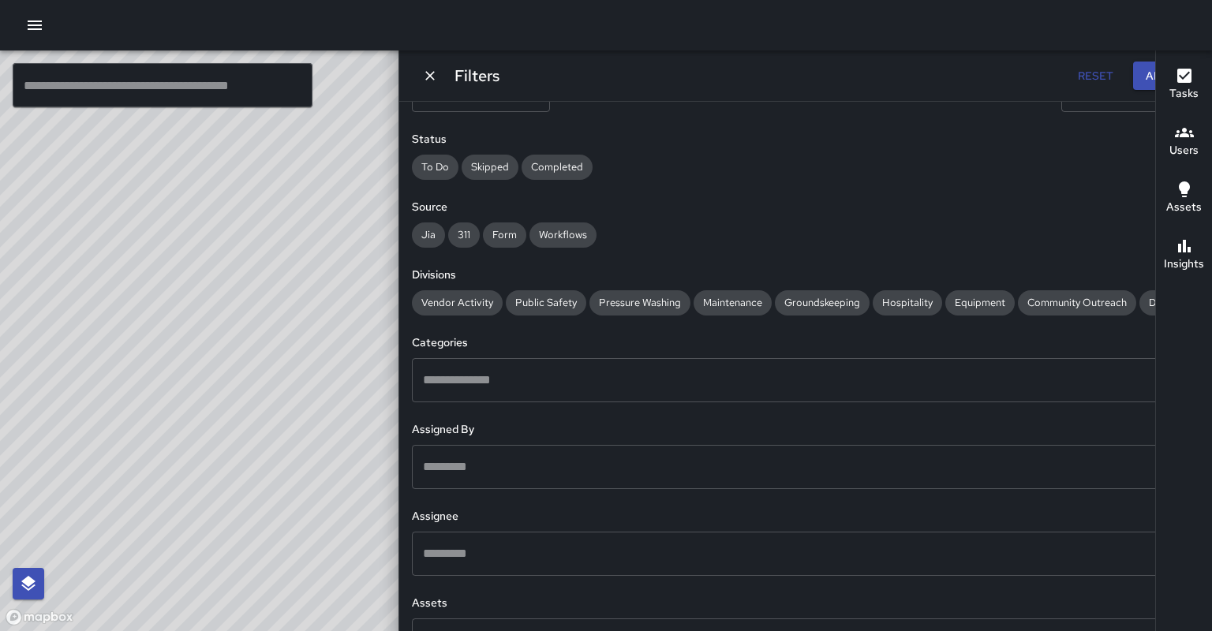
click at [436, 202] on div "© Mapbox © OpenStreetMap Improve this map" at bounding box center [420, 341] width 840 height 581
drag, startPoint x: 417, startPoint y: 464, endPoint x: 400, endPoint y: 431, distance: 37.1
click at [400, 202] on div "© Mapbox © OpenStreetMap Improve this map" at bounding box center [420, 341] width 840 height 581
drag, startPoint x: 343, startPoint y: 481, endPoint x: 432, endPoint y: 376, distance: 138.3
click at [455, 202] on div "© Mapbox © OpenStreetMap Improve this map" at bounding box center [420, 341] width 840 height 581
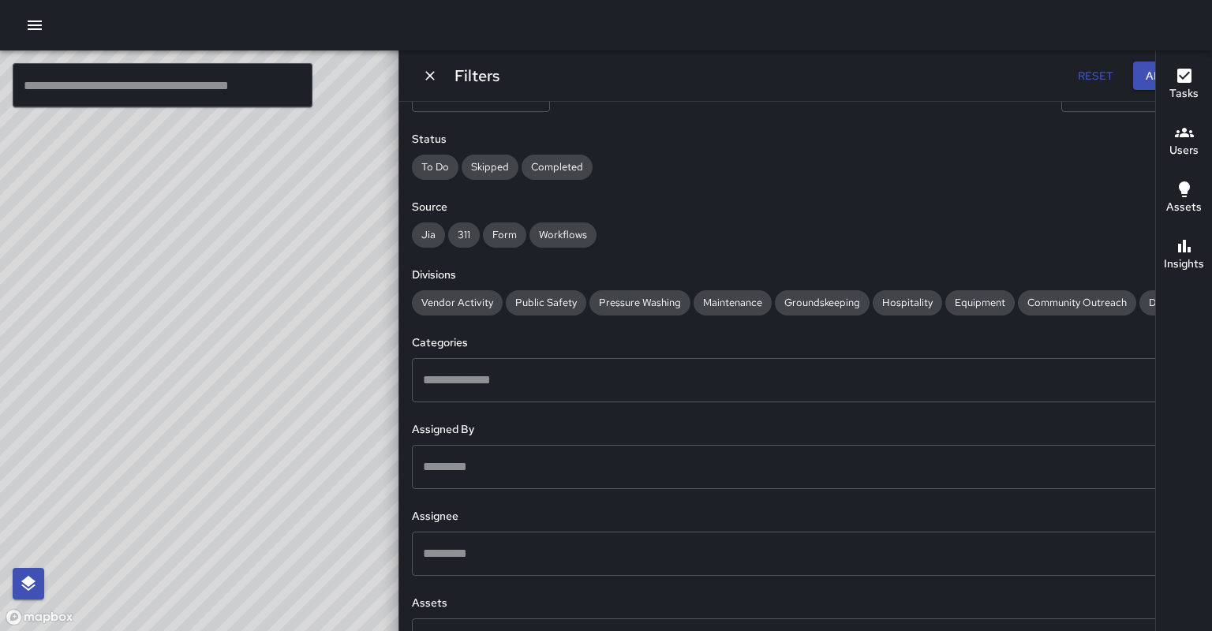
drag, startPoint x: 388, startPoint y: 452, endPoint x: 540, endPoint y: 313, distance: 206.1
click at [540, 202] on div "© Mapbox © OpenStreetMap Improve this map" at bounding box center [420, 341] width 840 height 581
drag, startPoint x: 486, startPoint y: 380, endPoint x: 489, endPoint y: 306, distance: 73.5
click at [491, 202] on div "© Mapbox © OpenStreetMap Improve this map" at bounding box center [420, 341] width 840 height 581
drag, startPoint x: 454, startPoint y: 418, endPoint x: 503, endPoint y: 300, distance: 128.1
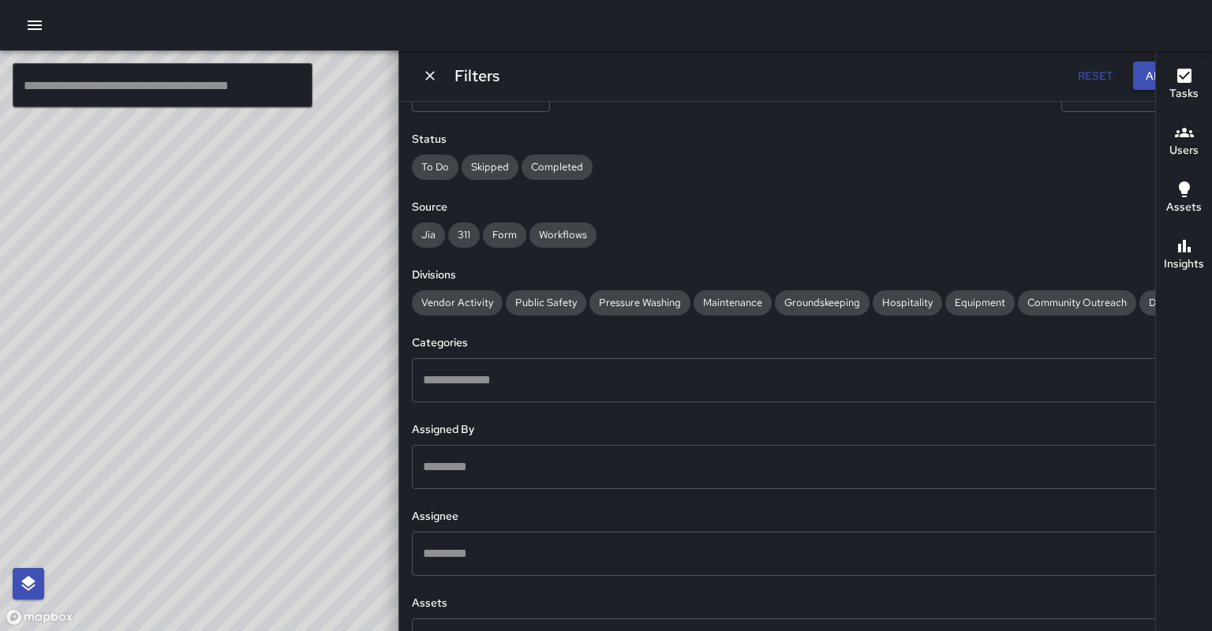
click at [503, 202] on div "© Mapbox © OpenStreetMap Improve this map" at bounding box center [420, 341] width 840 height 581
drag, startPoint x: 498, startPoint y: 309, endPoint x: 430, endPoint y: 447, distance: 154.6
click at [430, 202] on div "© Mapbox © OpenStreetMap Improve this map" at bounding box center [420, 341] width 840 height 581
drag, startPoint x: 473, startPoint y: 395, endPoint x: 401, endPoint y: 515, distance: 139.8
click at [401, 202] on div "© Mapbox © OpenStreetMap Improve this map" at bounding box center [420, 341] width 840 height 581
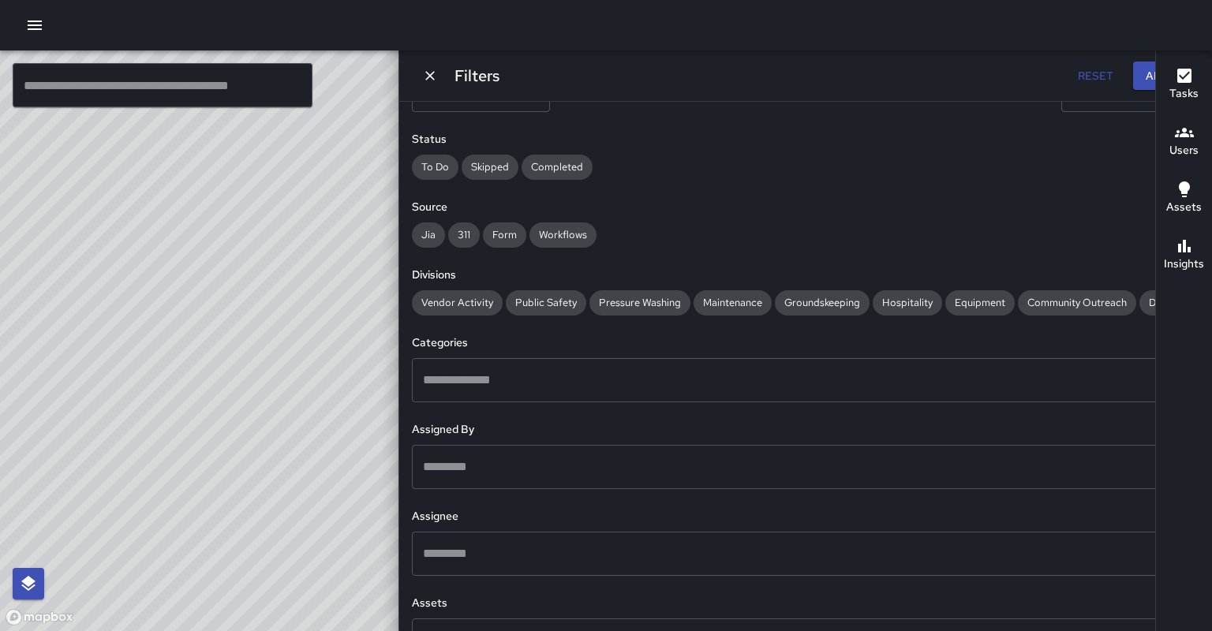
drag, startPoint x: 511, startPoint y: 380, endPoint x: 480, endPoint y: 432, distance: 60.5
click at [480, 202] on div "© Mapbox © OpenStreetMap Improve this map" at bounding box center [420, 341] width 840 height 581
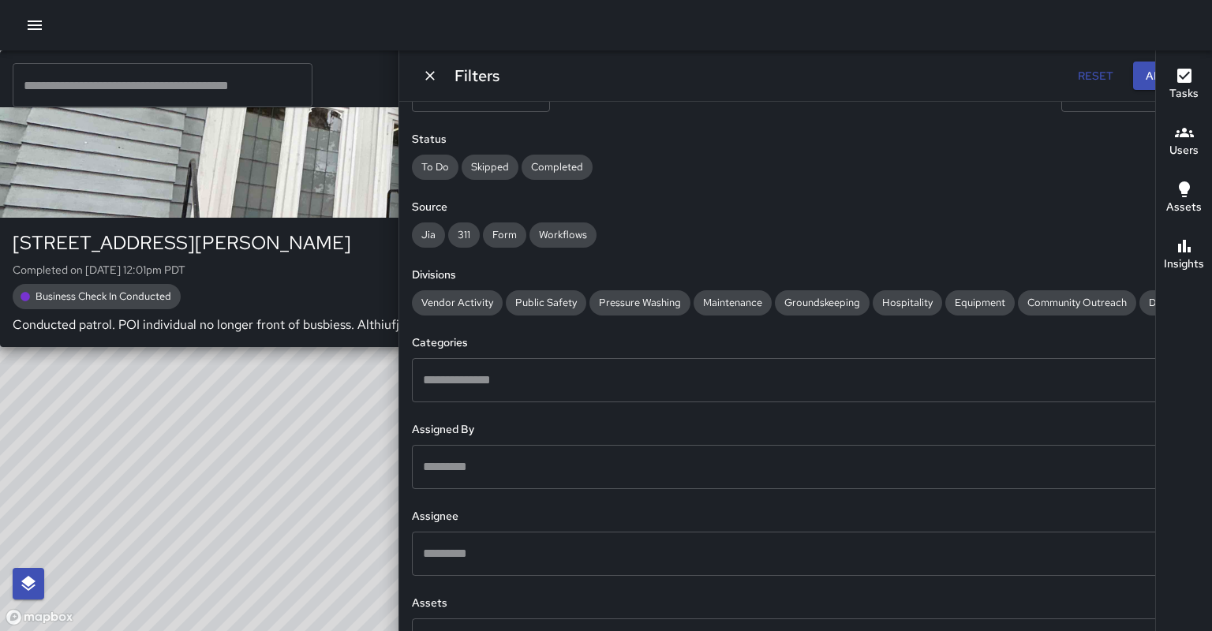
click at [606, 118] on div "© Mapbox © OpenStreetMap Improve this map S2 Sierra 2 2333 Harrison Street Comp…" at bounding box center [420, 341] width 840 height 581
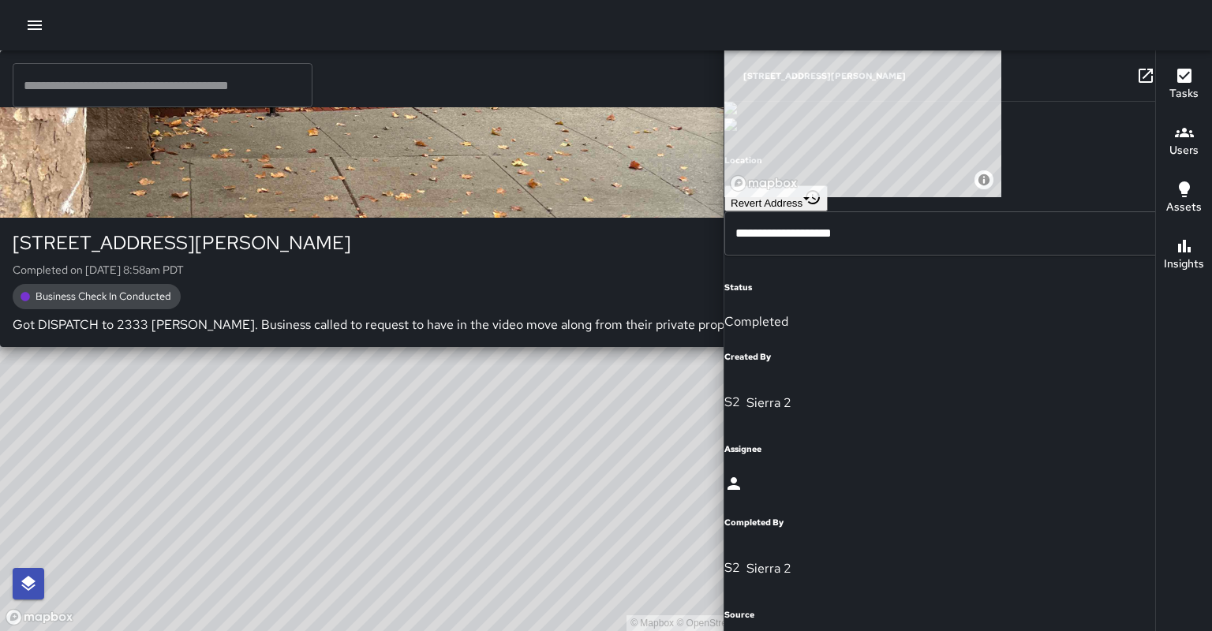
click at [429, 202] on div "© Mapbox © OpenStreetMap Improve this map S2 Sierra 2 2333 Harrison Street Comp…" at bounding box center [420, 341] width 840 height 581
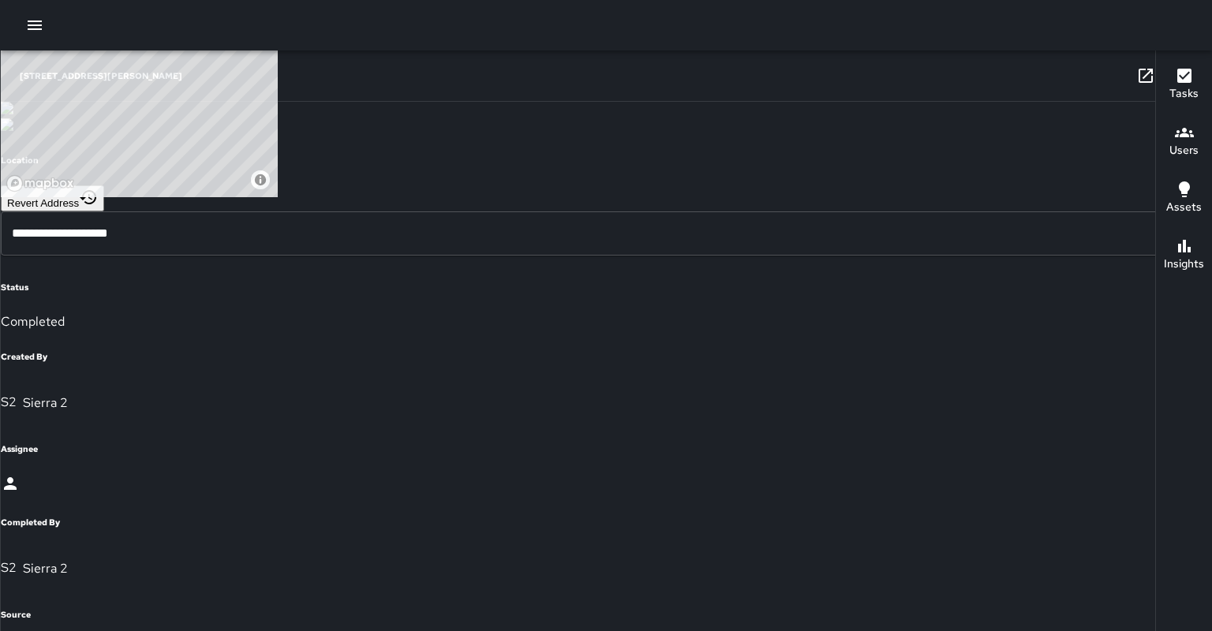
click at [1136, 79] on icon at bounding box center [1145, 75] width 19 height 19
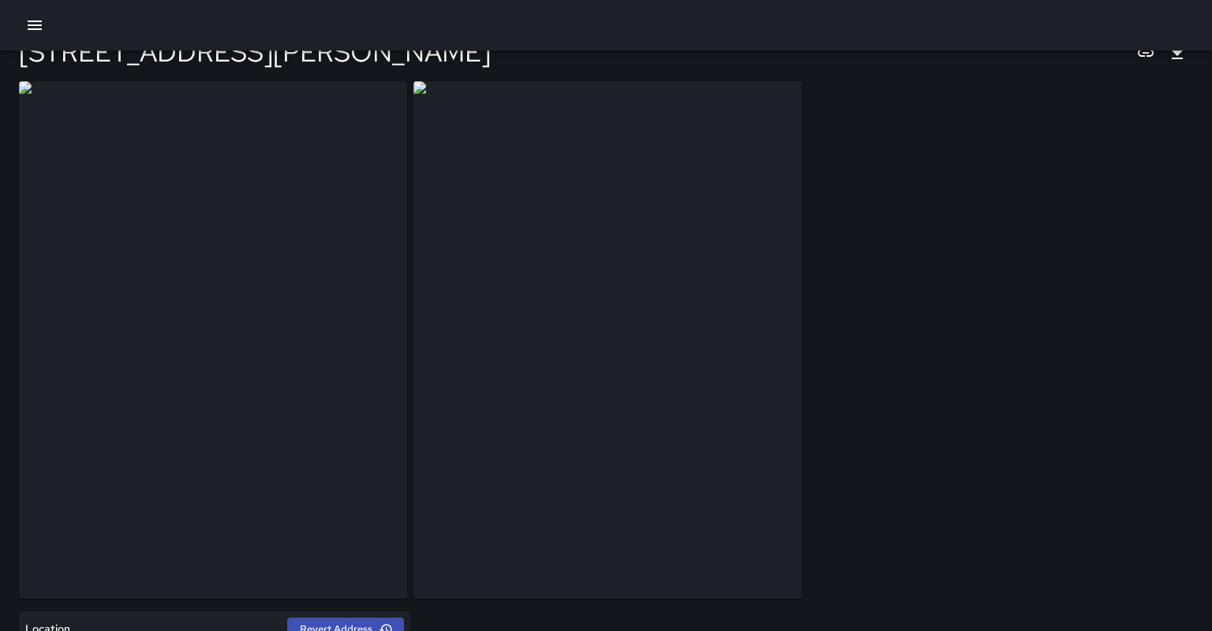
scroll to position [26, 0]
